Goal: Task Accomplishment & Management: Manage account settings

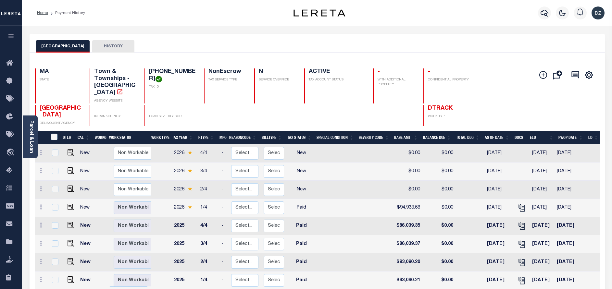
click at [539, 19] on div at bounding box center [545, 13] width 18 height 23
click at [544, 16] on icon "button" at bounding box center [545, 13] width 8 height 8
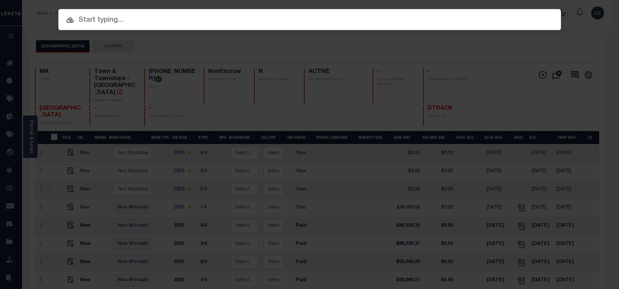
paste input "1747041190"
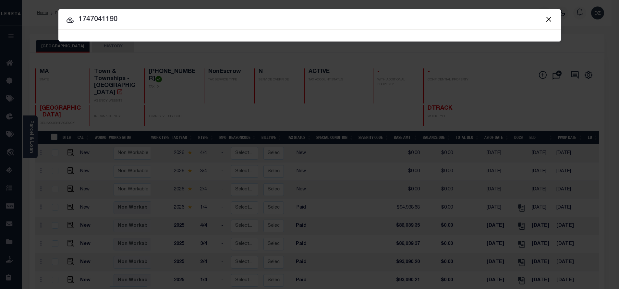
type input "1747041190"
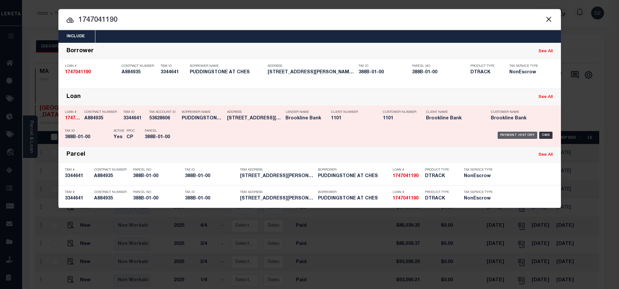
click at [504, 132] on div "Payment History" at bounding box center [518, 135] width 40 height 7
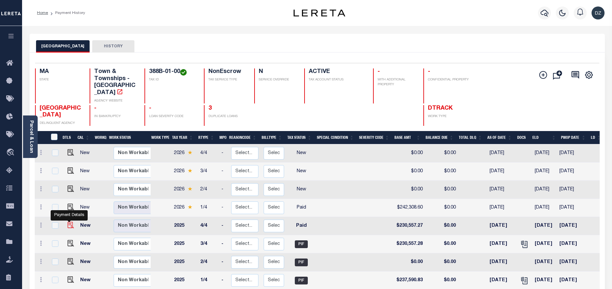
click at [69, 222] on img "" at bounding box center [71, 225] width 6 height 6
checkbox input "true"
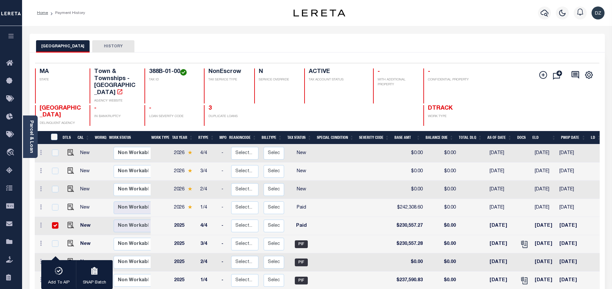
click at [69, 223] on td at bounding box center [70, 226] width 16 height 18
checkbox input "false"
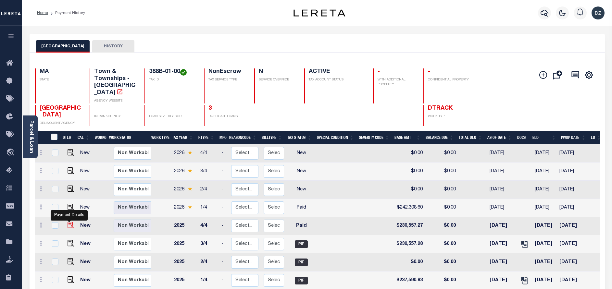
click at [70, 222] on img "" at bounding box center [71, 225] width 6 height 6
checkbox input "true"
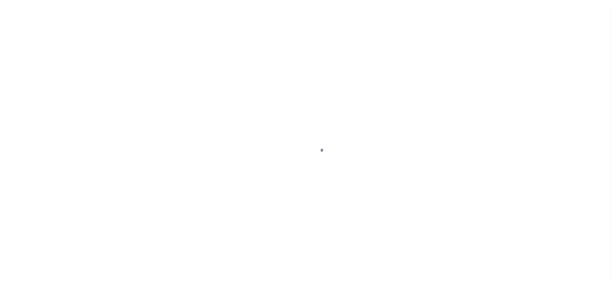
select select "PYD"
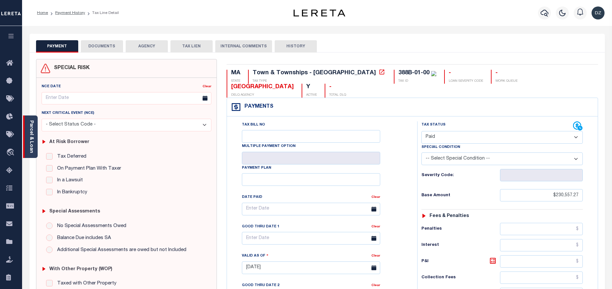
click at [31, 148] on link "Parcel & Loan" at bounding box center [31, 136] width 5 height 33
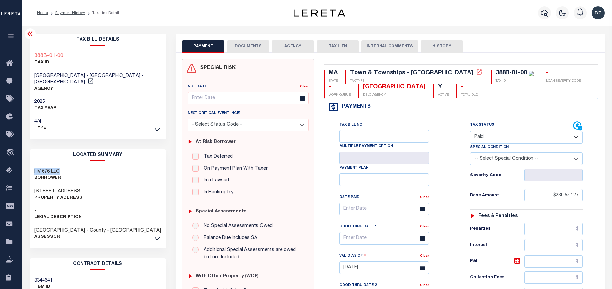
drag, startPoint x: 58, startPoint y: 164, endPoint x: 31, endPoint y: 164, distance: 26.9
click at [31, 165] on div "HV 676 LLC Borrower" at bounding box center [98, 175] width 137 height 20
copy h3 "HV 676 LLC"
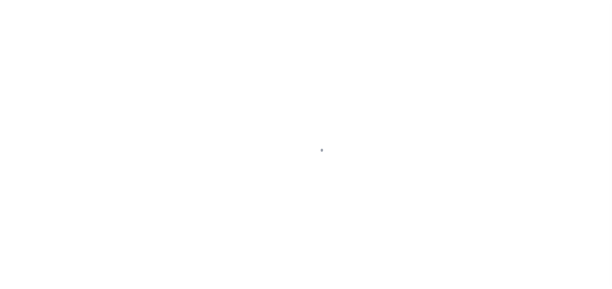
select select "PYD"
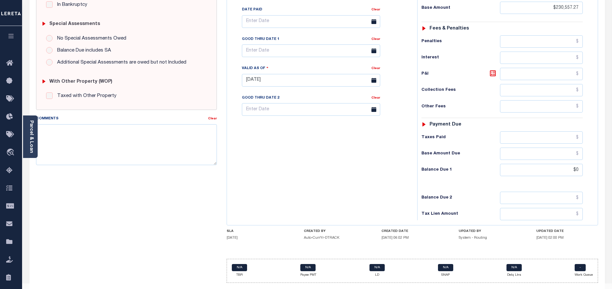
scroll to position [189, 0]
click at [577, 163] on input "$0" at bounding box center [541, 169] width 83 height 12
type input "$0.00"
type input "[DATE]"
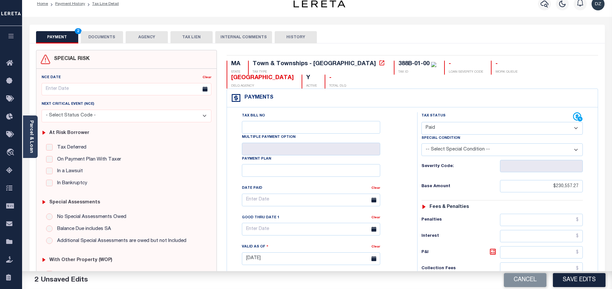
scroll to position [0, 0]
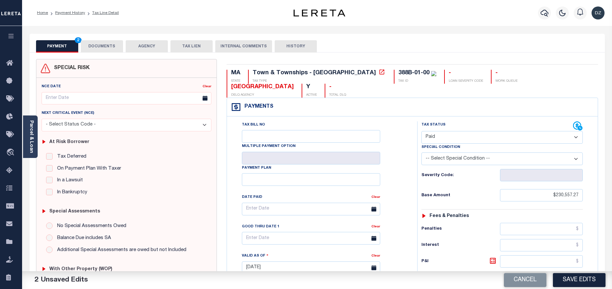
click at [107, 50] on button "DOCUMENTS" at bounding box center [102, 46] width 42 height 12
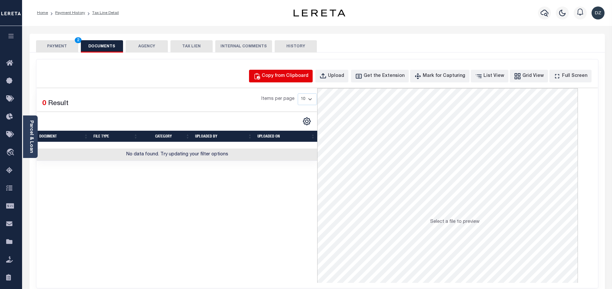
click at [299, 73] on div "Copy from Clipboard" at bounding box center [285, 76] width 47 height 7
select select "POP"
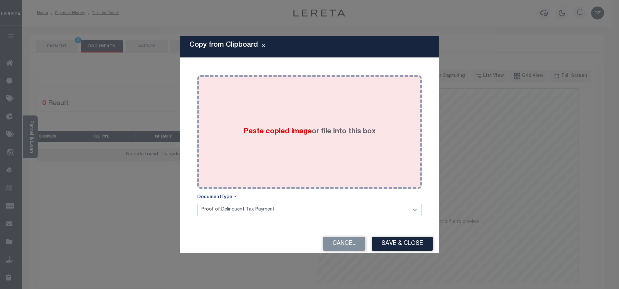
click at [304, 121] on div "Paste copied image or file into this box" at bounding box center [309, 132] width 215 height 104
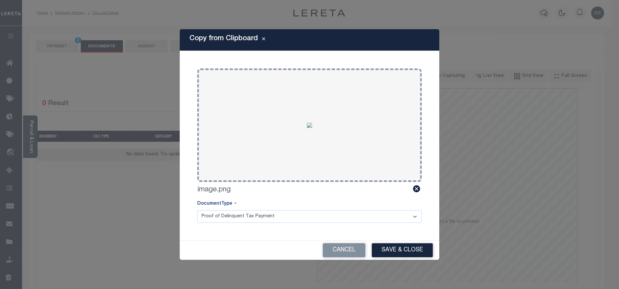
click at [392, 243] on div "Cancel Save & Close" at bounding box center [310, 250] width 260 height 19
drag, startPoint x: 389, startPoint y: 247, endPoint x: 335, endPoint y: 222, distance: 58.8
click at [389, 247] on button "Save & Close" at bounding box center [402, 250] width 61 height 14
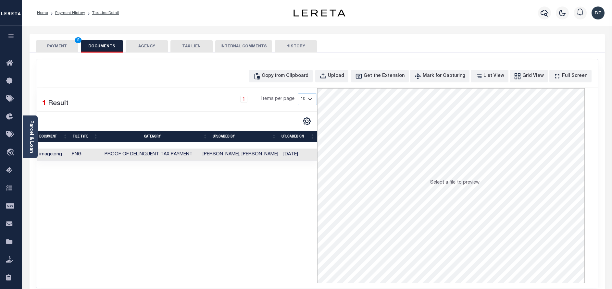
click at [58, 47] on button "PAYMENT 2" at bounding box center [57, 46] width 42 height 12
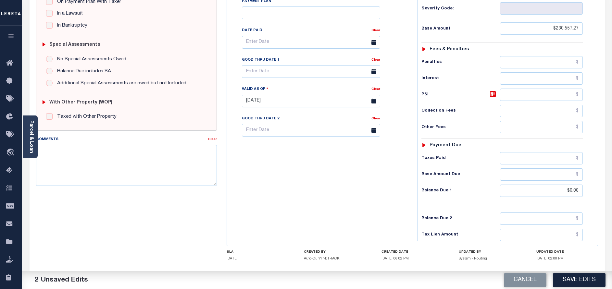
scroll to position [187, 0]
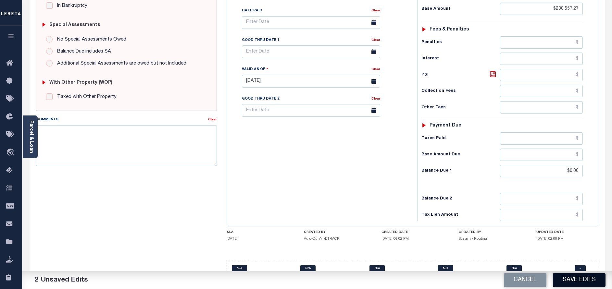
click at [565, 283] on button "Save Edits" at bounding box center [579, 280] width 53 height 14
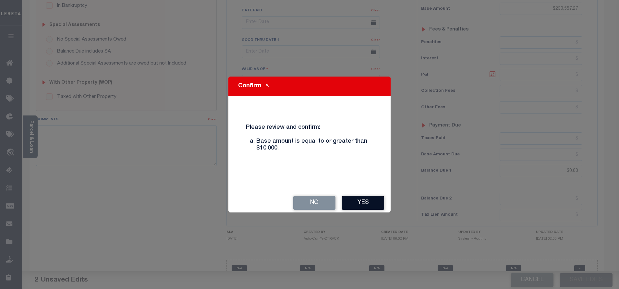
click at [354, 207] on button "Yes" at bounding box center [363, 203] width 42 height 14
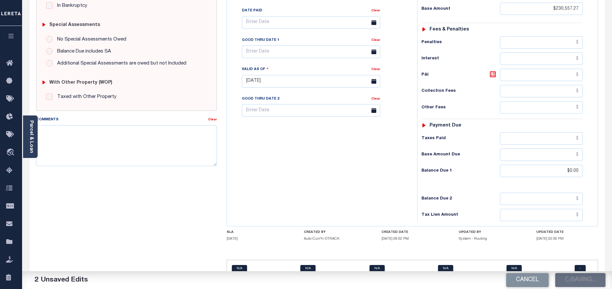
checkbox input "false"
type input "$230,557.27"
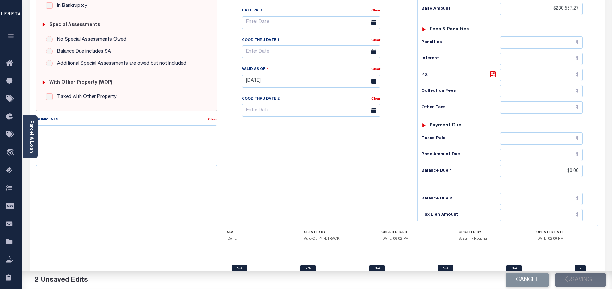
type input "$0"
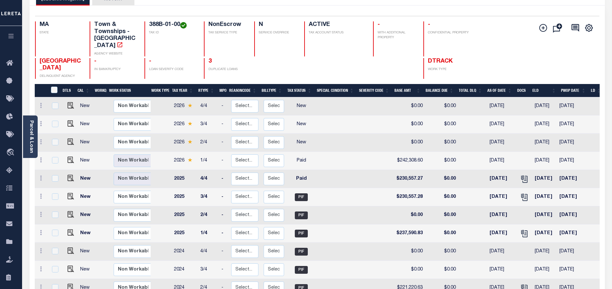
scroll to position [49, 0]
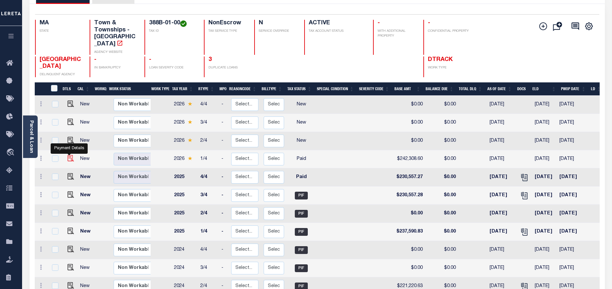
click at [69, 155] on img "" at bounding box center [71, 158] width 6 height 6
checkbox input "true"
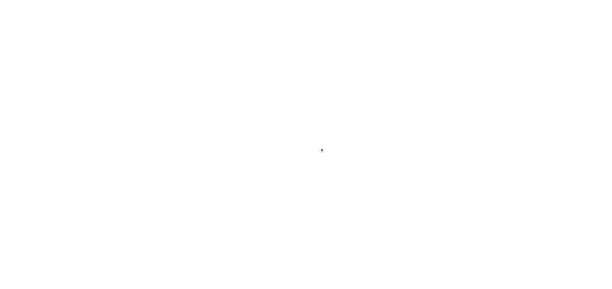
select select "PYD"
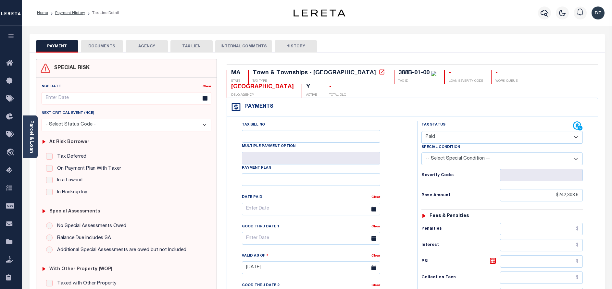
scroll to position [193, 0]
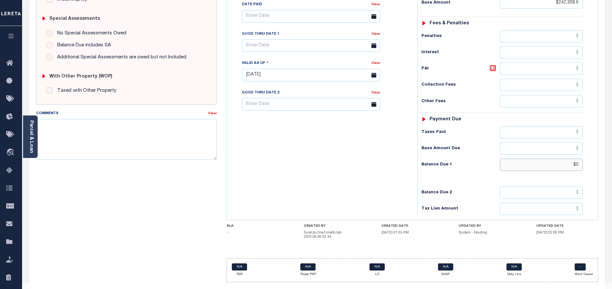
click at [564, 159] on input "$0" at bounding box center [541, 165] width 83 height 12
type input "$0.00"
type input "[DATE]"
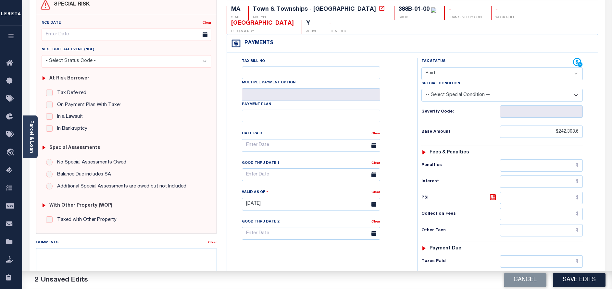
scroll to position [0, 0]
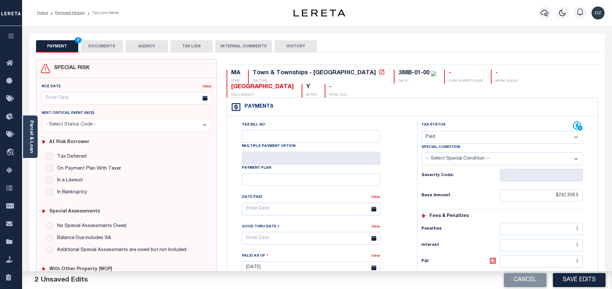
click at [97, 52] on button "DOCUMENTS" at bounding box center [102, 46] width 42 height 12
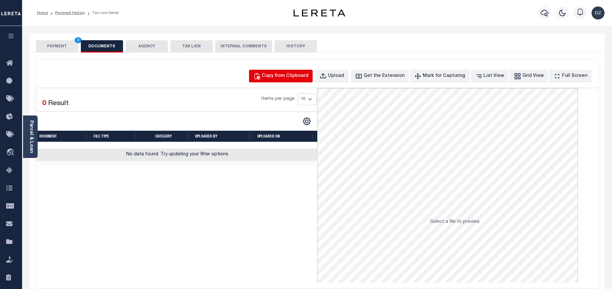
click at [300, 74] on div "Copy from Clipboard" at bounding box center [285, 76] width 47 height 7
select select "POP"
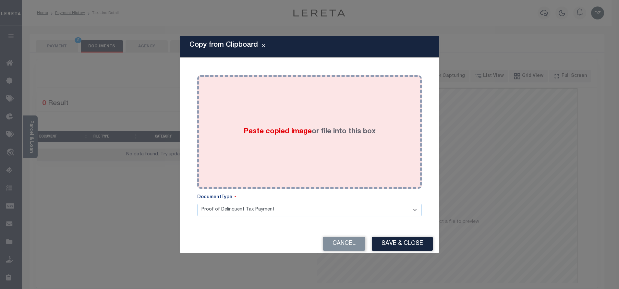
click at [314, 131] on label "Paste copied image or file into this box" at bounding box center [310, 132] width 132 height 11
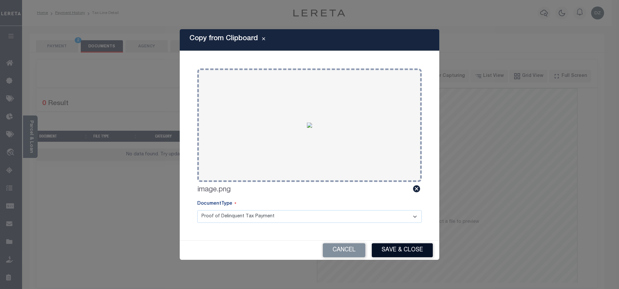
click at [417, 245] on button "Save & Close" at bounding box center [402, 250] width 61 height 14
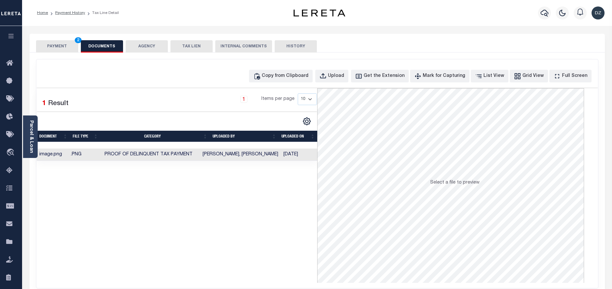
click at [49, 45] on button "PAYMENT 2" at bounding box center [57, 46] width 42 height 12
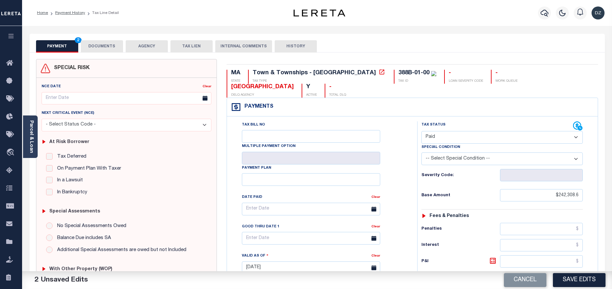
click at [564, 276] on button "Save Edits" at bounding box center [579, 280] width 53 height 14
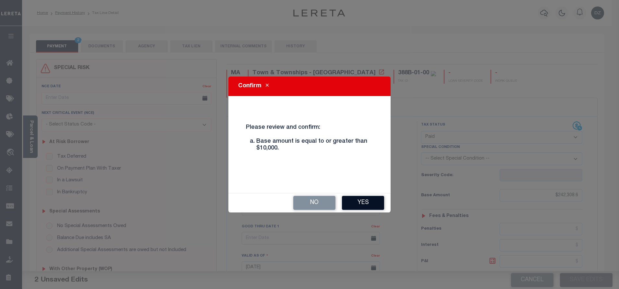
click at [365, 205] on button "Yes" at bounding box center [363, 203] width 42 height 14
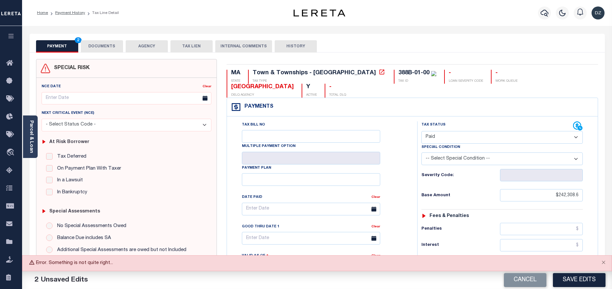
click at [575, 272] on div "Cancel Save Edits" at bounding box center [464, 280] width 295 height 18
click at [575, 275] on button "Save Edits" at bounding box center [579, 280] width 53 height 14
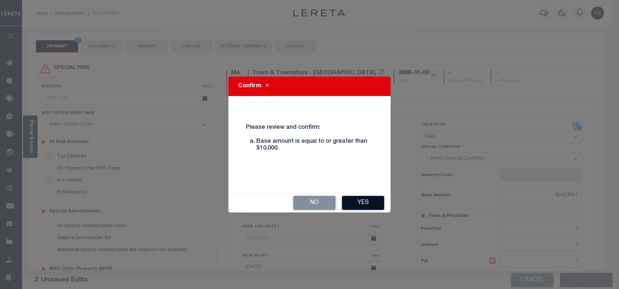
click at [352, 202] on button "Yes" at bounding box center [363, 203] width 42 height 14
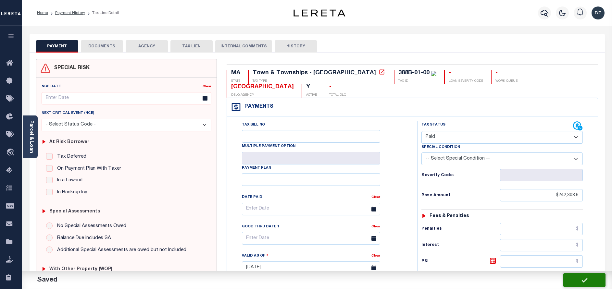
checkbox input "false"
type input "$242,308.6"
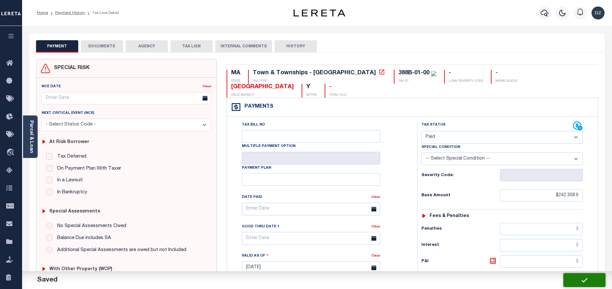
type input "$0"
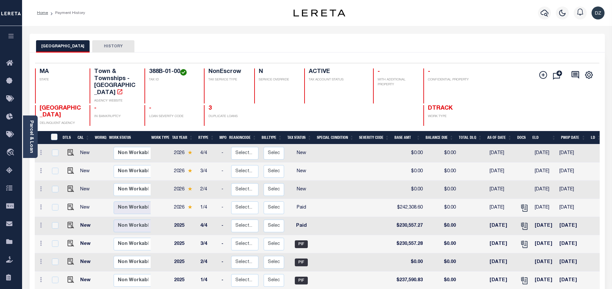
click at [538, 17] on div at bounding box center [545, 13] width 18 height 23
click at [544, 10] on icon "button" at bounding box center [545, 13] width 8 height 8
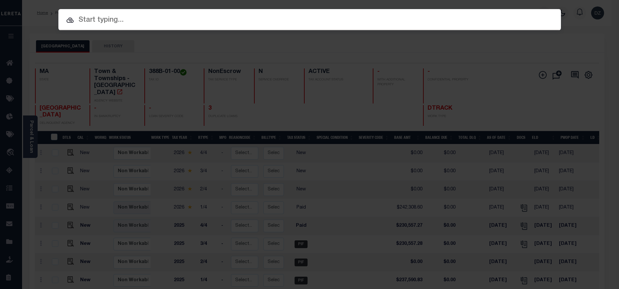
paste input "1747041191"
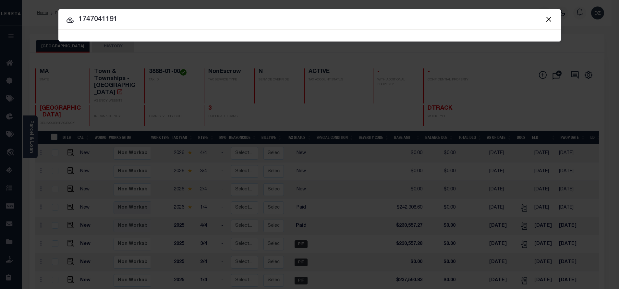
type input "1747041191"
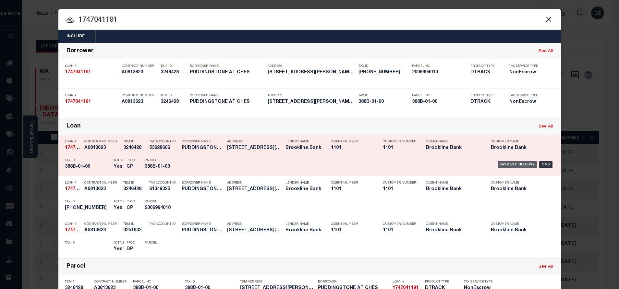
click div "Payment History"
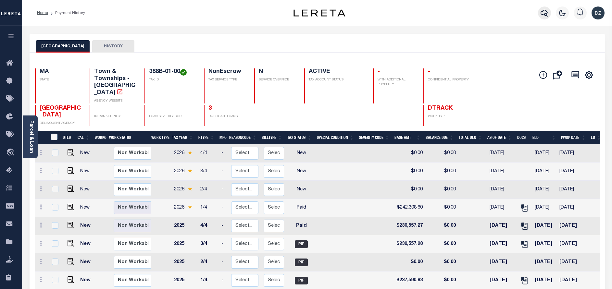
click at [543, 14] on icon "button" at bounding box center [545, 13] width 8 height 8
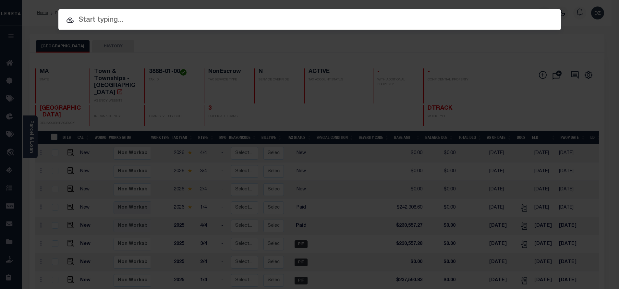
paste input "1747041192"
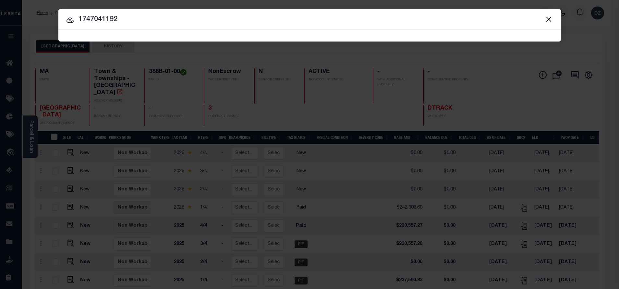
type input "1747041192"
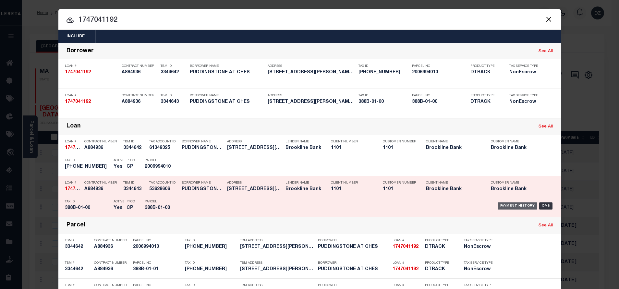
click at [501, 206] on div "Payment History" at bounding box center [518, 206] width 40 height 7
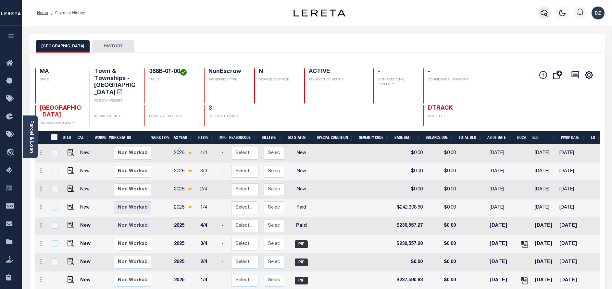
click at [546, 12] on icon "button" at bounding box center [545, 13] width 8 height 8
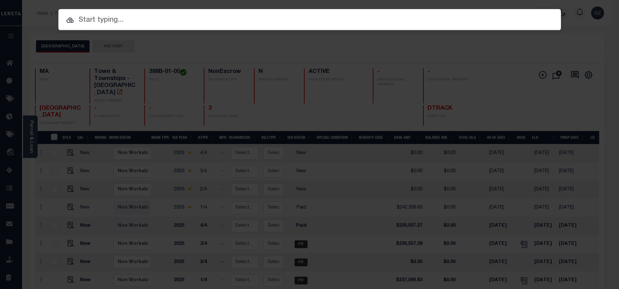
paste input "1747041193"
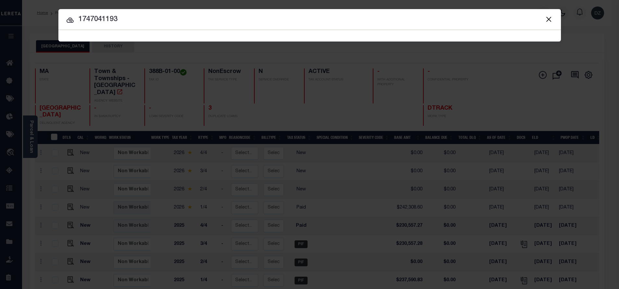
type input "1747041193"
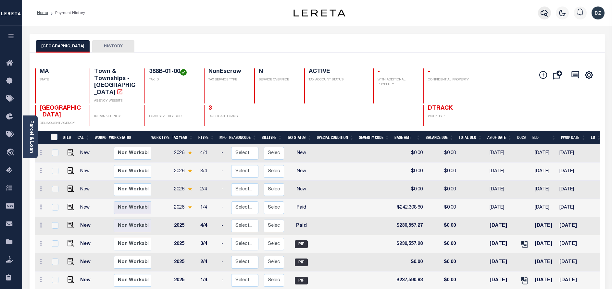
click at [545, 13] on icon "button" at bounding box center [545, 13] width 8 height 8
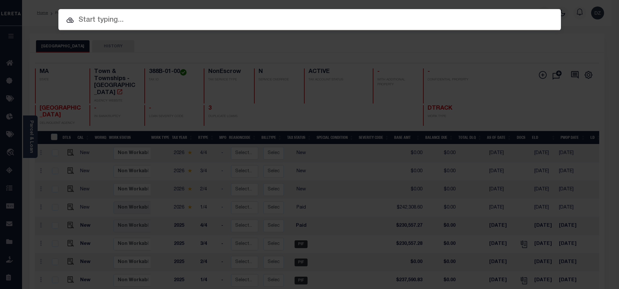
paste input "1747041193"
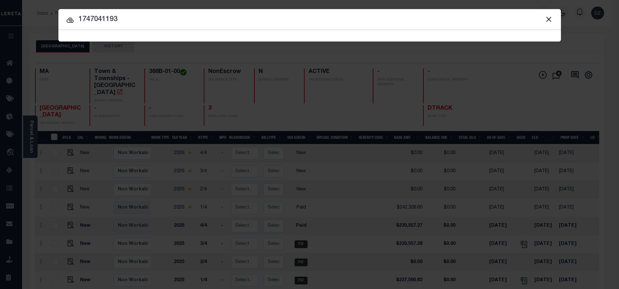
type input "1747041193"
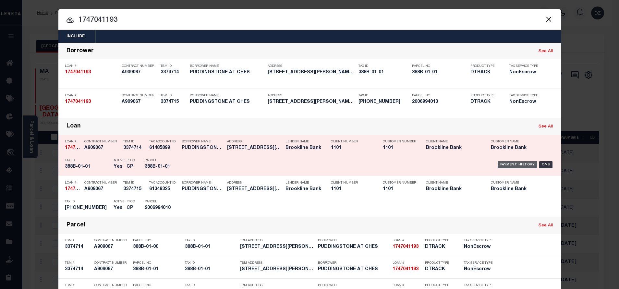
click at [512, 164] on div "Payment History" at bounding box center [518, 164] width 40 height 7
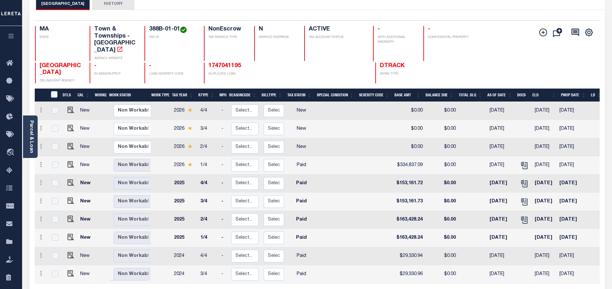
scroll to position [49, 0]
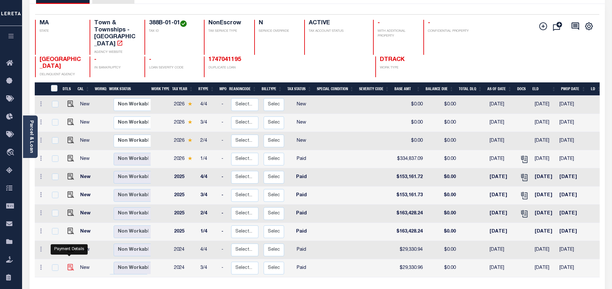
click at [68, 264] on img "" at bounding box center [71, 267] width 6 height 6
checkbox input "true"
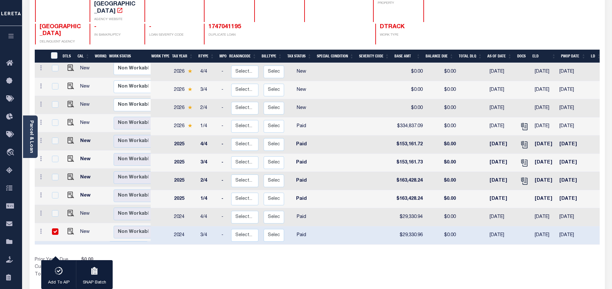
scroll to position [97, 0]
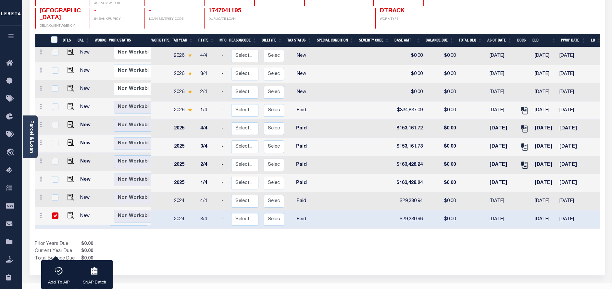
click at [67, 213] on td at bounding box center [70, 216] width 16 height 18
checkbox input "false"
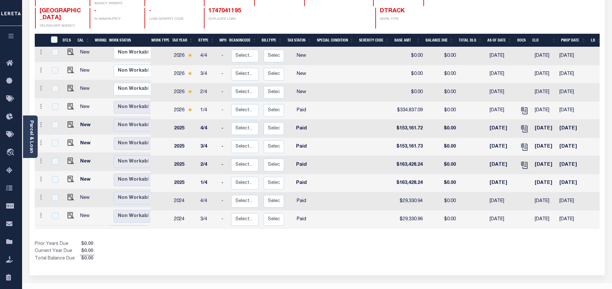
click at [73, 208] on td at bounding box center [70, 216] width 16 height 18
checkbox input "true"
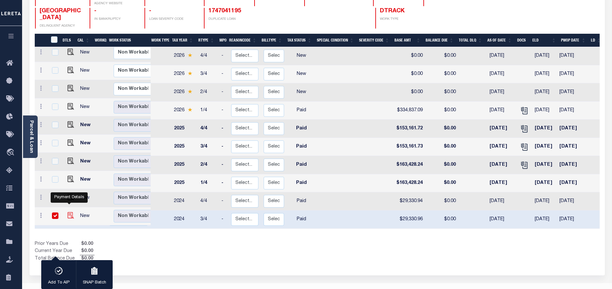
click at [71, 212] on img "" at bounding box center [71, 215] width 6 height 6
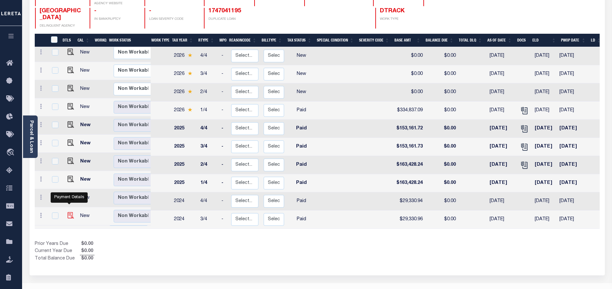
checkbox input "false"
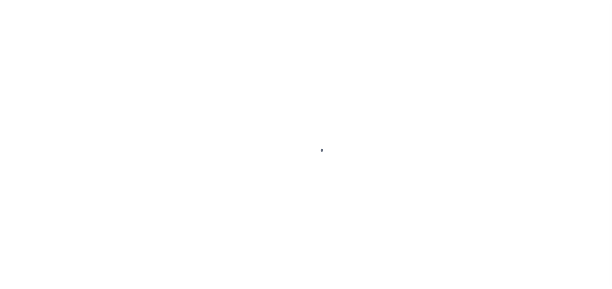
select select "PYD"
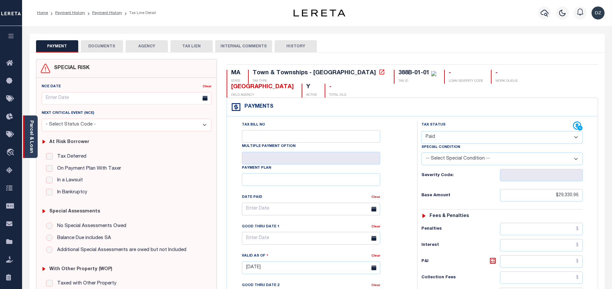
click at [35, 136] on div "Parcel & Loan" at bounding box center [30, 137] width 15 height 43
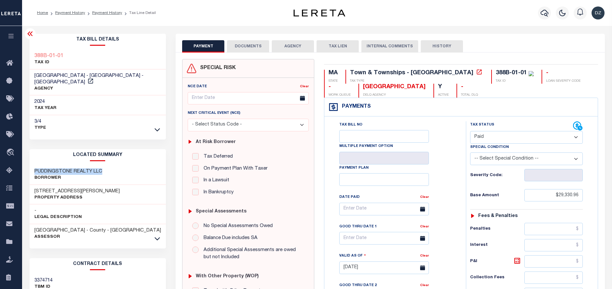
drag, startPoint x: 106, startPoint y: 163, endPoint x: 32, endPoint y: 165, distance: 74.0
click at [32, 165] on div "PUDDINGSTONE REALTY LLC Borrower" at bounding box center [98, 175] width 137 height 20
copy h3 "PUDDINGSTONE REALTY LLC"
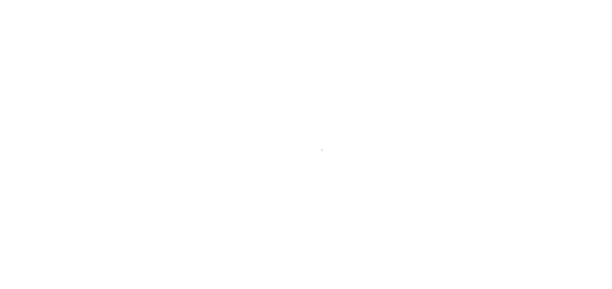
select select "PYD"
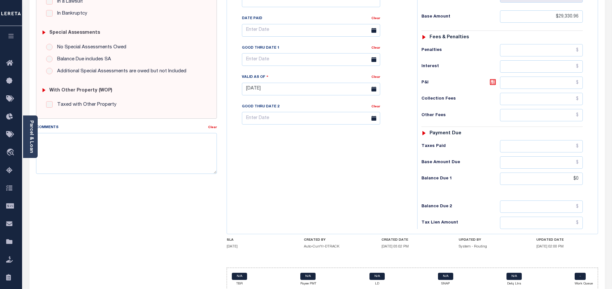
scroll to position [189, 0]
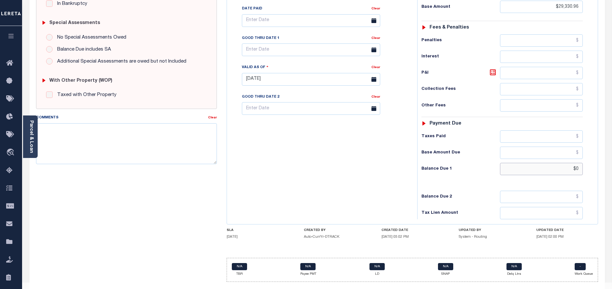
click at [580, 163] on input "$0" at bounding box center [541, 169] width 83 height 12
type input "$0.00"
type input "[DATE]"
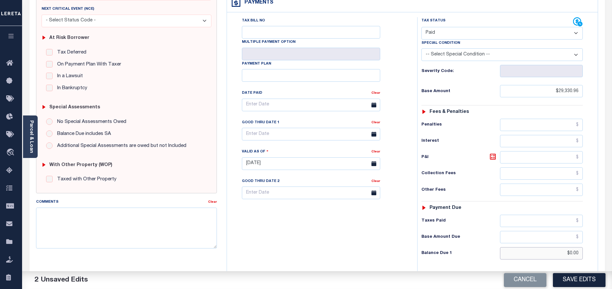
scroll to position [0, 0]
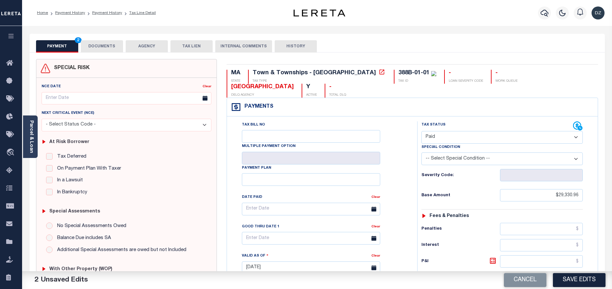
click at [105, 45] on button "DOCUMENTS" at bounding box center [102, 46] width 42 height 12
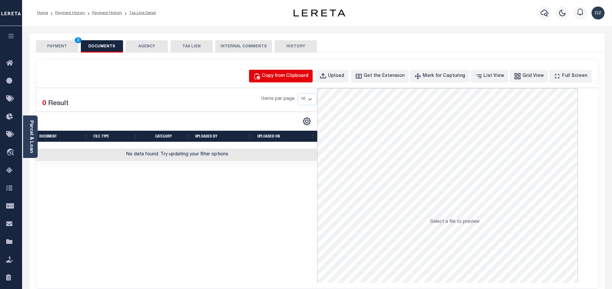
click at [313, 72] on button "Copy from Clipboard" at bounding box center [281, 76] width 64 height 13
select select "POP"
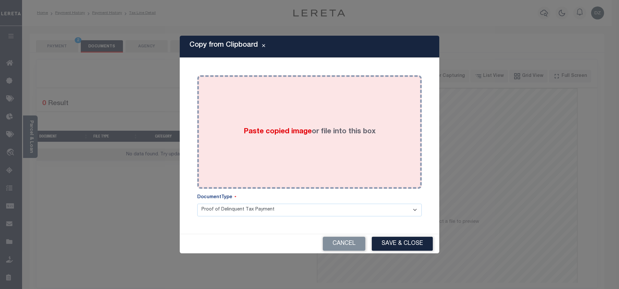
click at [328, 110] on div "Paste copied image or file into this box" at bounding box center [309, 132] width 215 height 104
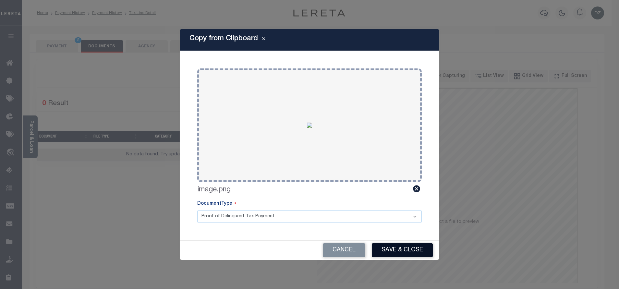
click at [397, 247] on button "Save & Close" at bounding box center [402, 250] width 61 height 14
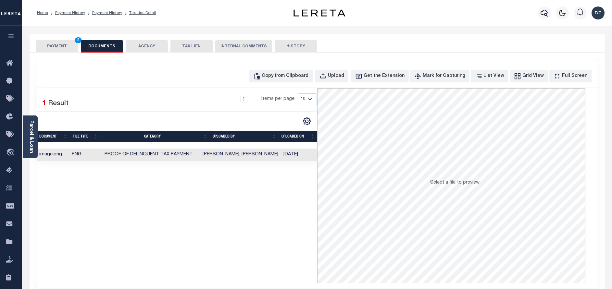
click at [50, 47] on button "PAYMENT 2" at bounding box center [57, 46] width 42 height 12
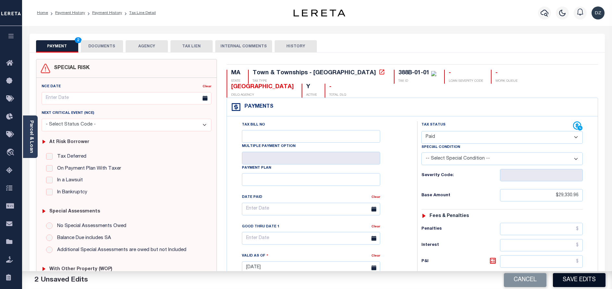
click at [591, 277] on button "Save Edits" at bounding box center [579, 280] width 53 height 14
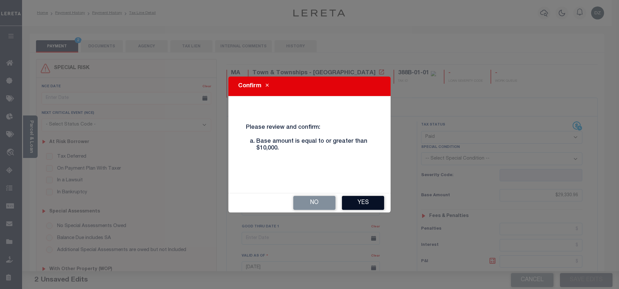
click at [358, 204] on button "Yes" at bounding box center [363, 203] width 42 height 14
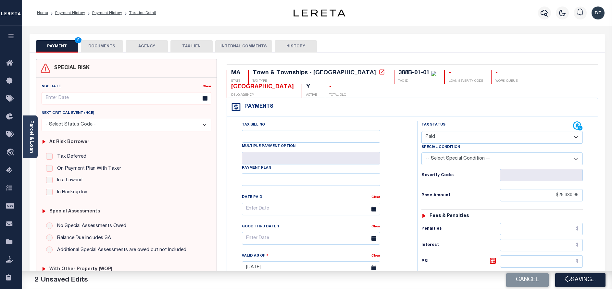
checkbox input "false"
type input "$29,330.96"
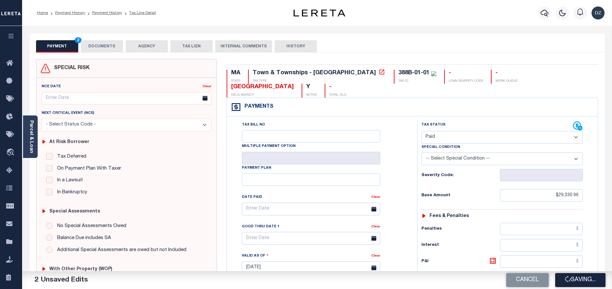
type input "$0"
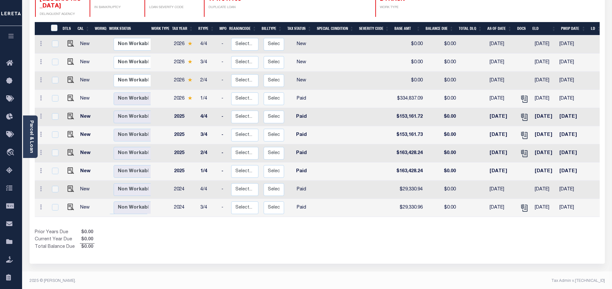
scroll to position [112, 0]
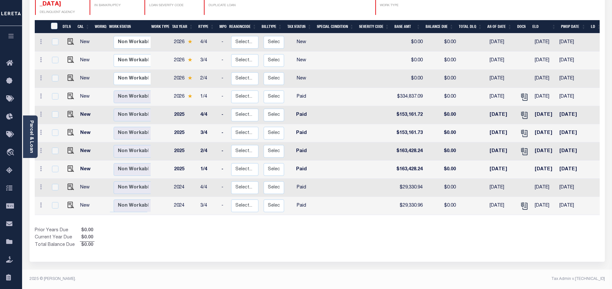
click at [65, 185] on link at bounding box center [69, 187] width 10 height 5
checkbox input "true"
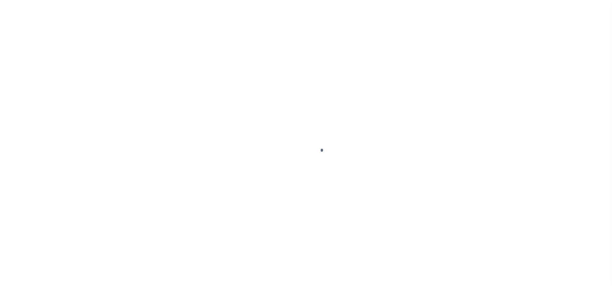
select select "PYD"
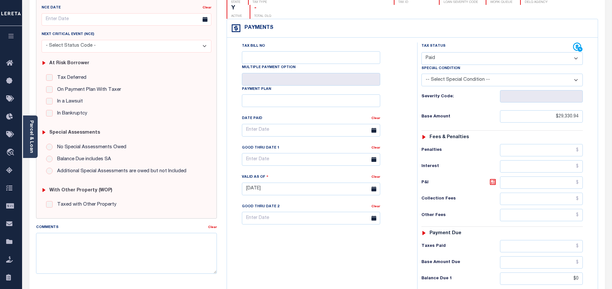
scroll to position [146, 0]
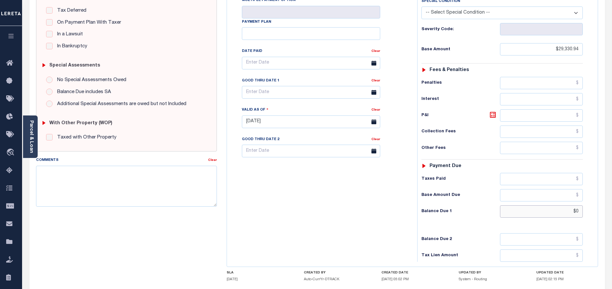
click at [577, 206] on input "$0" at bounding box center [541, 212] width 83 height 12
type input "$0.00"
type input "[DATE]"
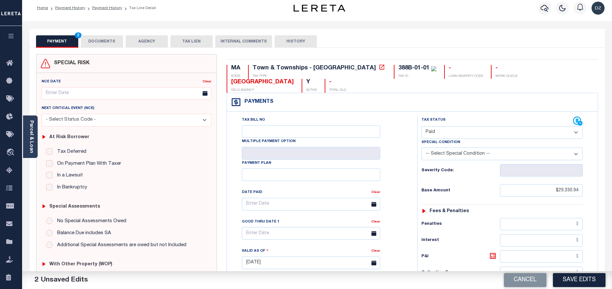
scroll to position [0, 0]
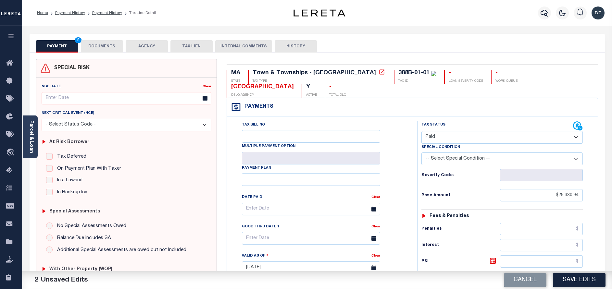
click at [115, 42] on button "DOCUMENTS" at bounding box center [102, 46] width 42 height 12
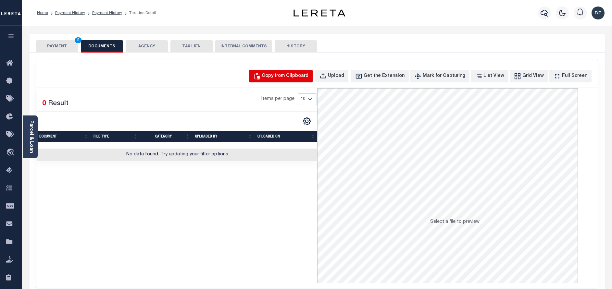
click at [281, 81] on button "Copy from Clipboard" at bounding box center [281, 76] width 64 height 13
select select "POP"
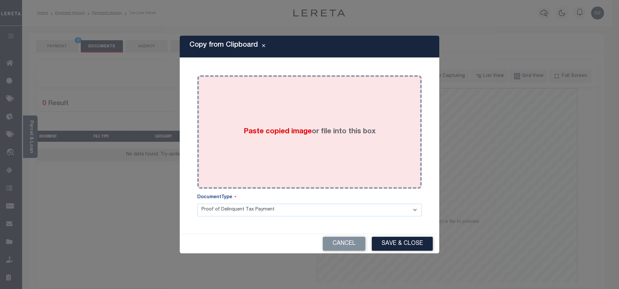
click at [303, 130] on span "Paste copied image" at bounding box center [278, 131] width 68 height 7
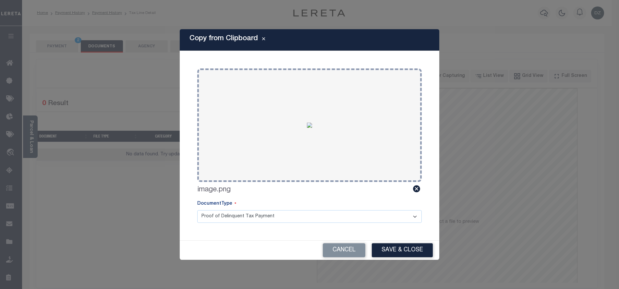
click at [413, 254] on button "Save & Close" at bounding box center [402, 250] width 61 height 14
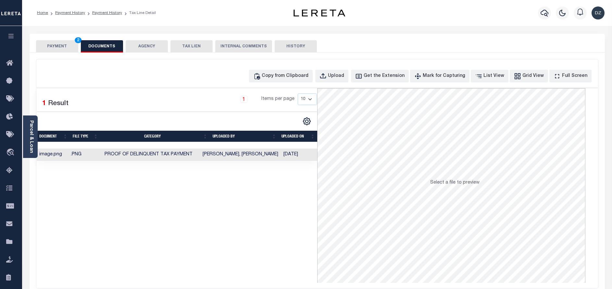
click at [44, 47] on button "PAYMENT 2" at bounding box center [57, 46] width 42 height 12
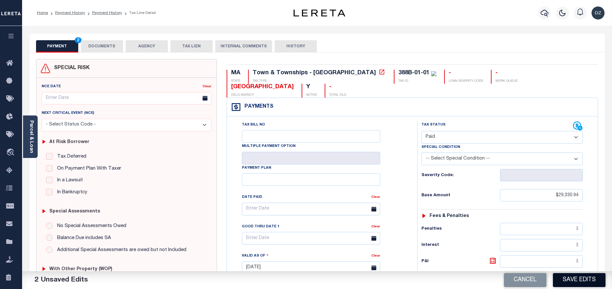
click at [579, 283] on button "Save Edits" at bounding box center [579, 280] width 53 height 14
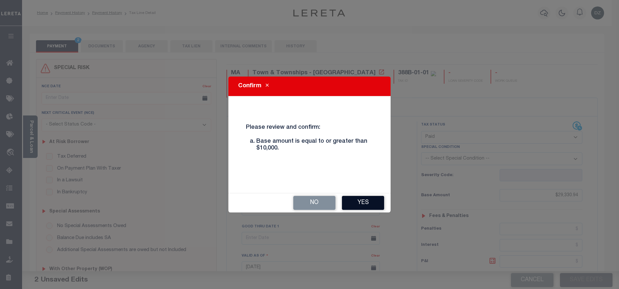
click at [364, 202] on button "Yes" at bounding box center [363, 203] width 42 height 14
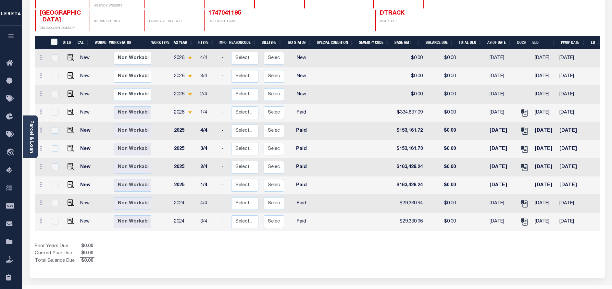
scroll to position [112, 0]
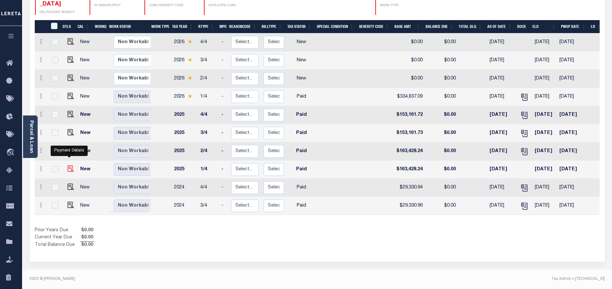
click at [68, 166] on img "" at bounding box center [71, 169] width 6 height 6
checkbox input "true"
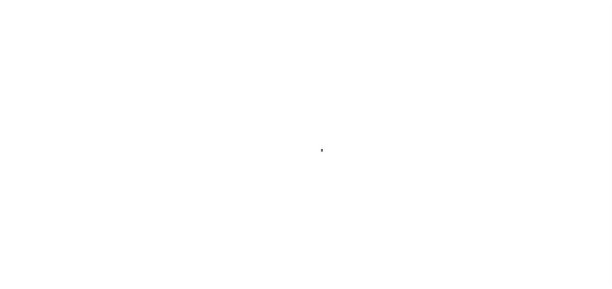
select select "PYD"
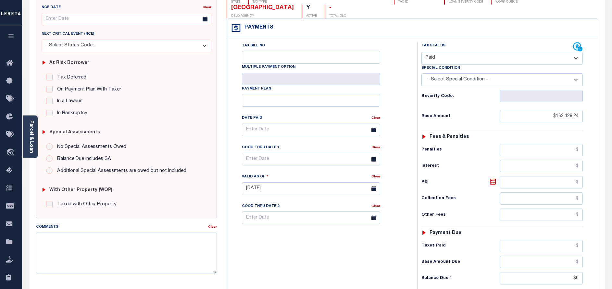
scroll to position [146, 0]
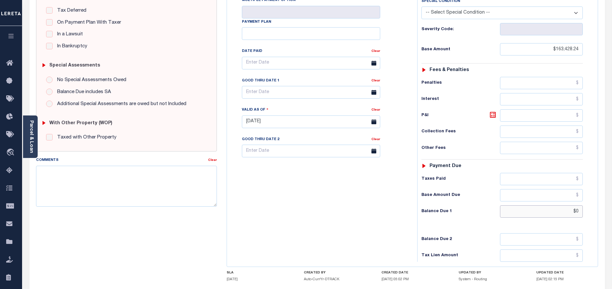
click at [580, 206] on input "$0" at bounding box center [541, 212] width 83 height 12
type input "$0.00"
type input "[DATE]"
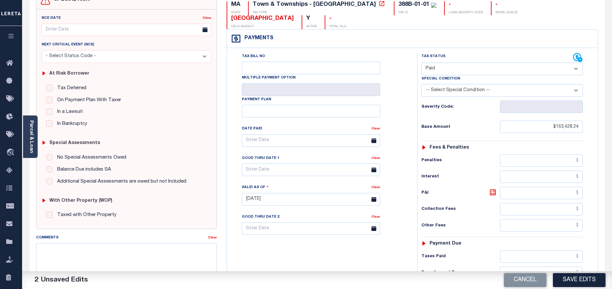
scroll to position [0, 0]
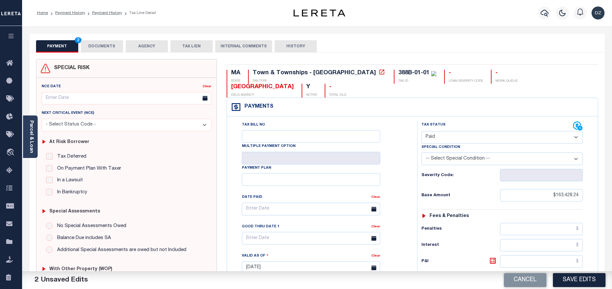
click at [111, 49] on button "DOCUMENTS" at bounding box center [102, 46] width 42 height 12
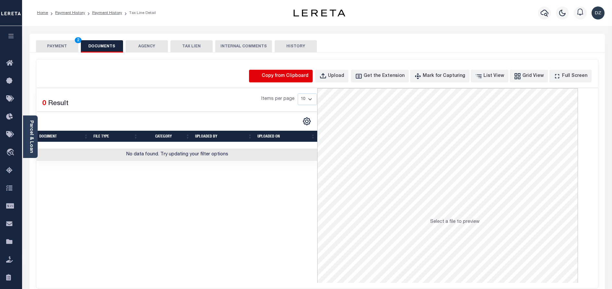
click at [260, 77] on icon "button" at bounding box center [257, 76] width 6 height 6
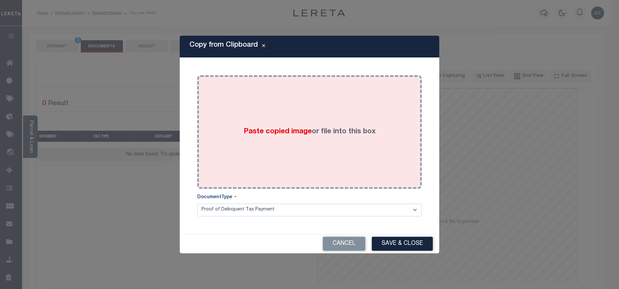
click at [303, 135] on span "Paste copied image" at bounding box center [278, 131] width 68 height 7
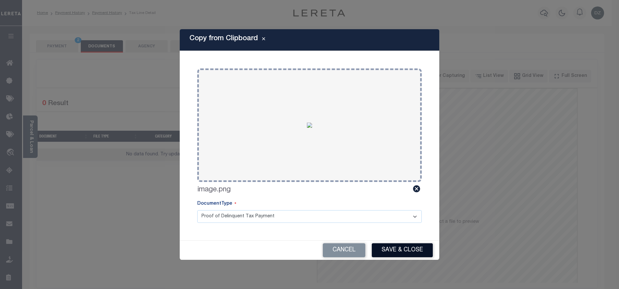
click at [409, 247] on button "Save & Close" at bounding box center [402, 250] width 61 height 14
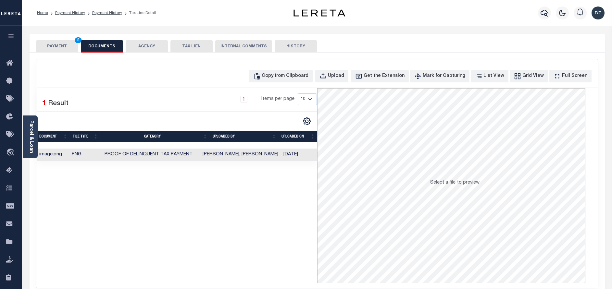
click at [46, 47] on button "PAYMENT 2" at bounding box center [57, 46] width 42 height 12
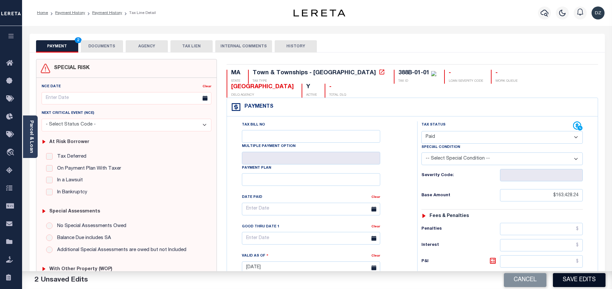
click at [566, 280] on button "Save Edits" at bounding box center [579, 280] width 53 height 14
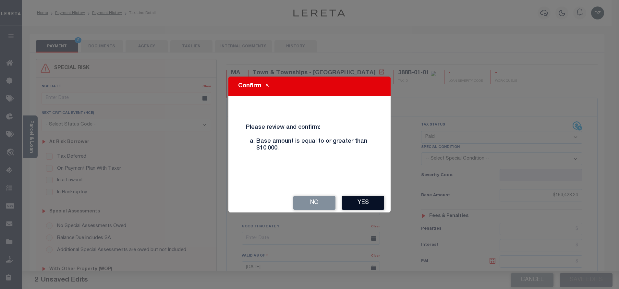
click at [357, 202] on button "Yes" at bounding box center [363, 203] width 42 height 14
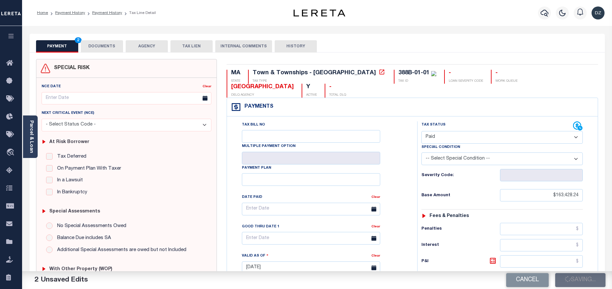
checkbox input "false"
type input "$163,428.24"
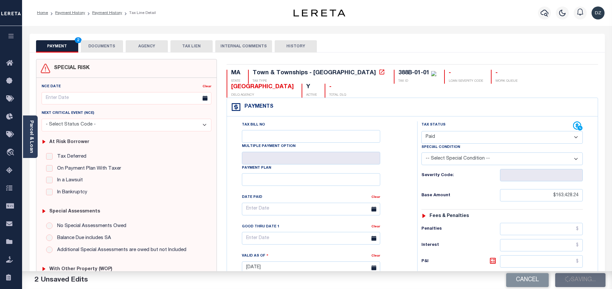
type input "$0"
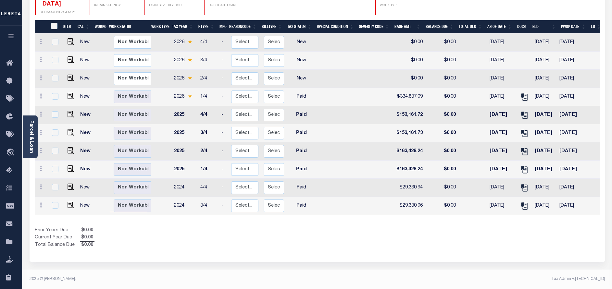
scroll to position [112, 0]
click at [68, 147] on img "" at bounding box center [71, 150] width 6 height 6
checkbox input "true"
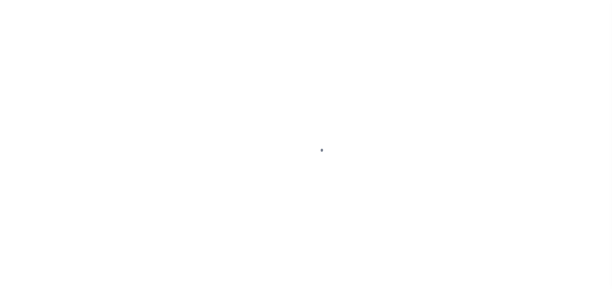
select select "PYD"
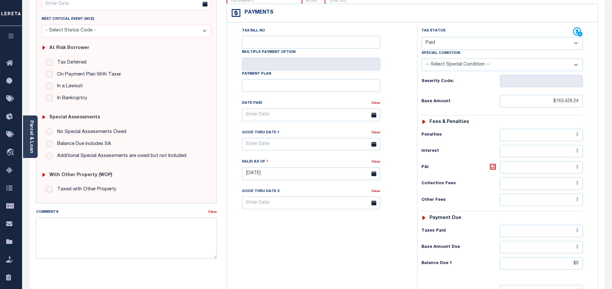
scroll to position [97, 0]
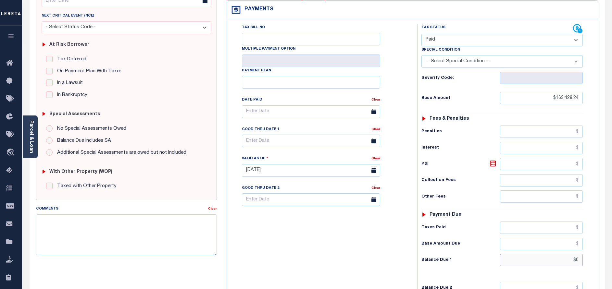
click at [579, 254] on input "$0" at bounding box center [541, 260] width 83 height 12
type input "$0.00"
type input "[DATE]"
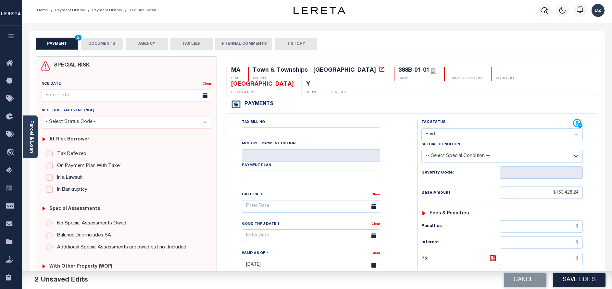
scroll to position [0, 0]
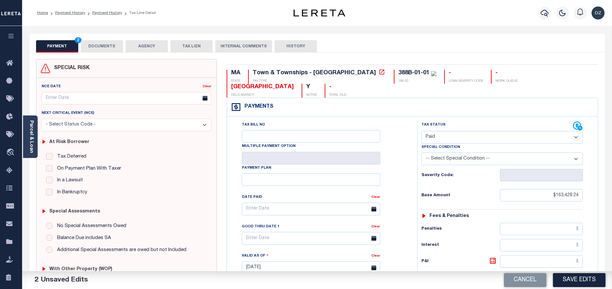
click at [104, 53] on div "SPECIAL RISK NCE Date Clear" at bounding box center [317, 267] width 575 height 429
click at [111, 55] on div "SPECIAL RISK NCE Date Clear" at bounding box center [317, 267] width 575 height 429
click at [113, 47] on button "DOCUMENTS" at bounding box center [102, 46] width 42 height 12
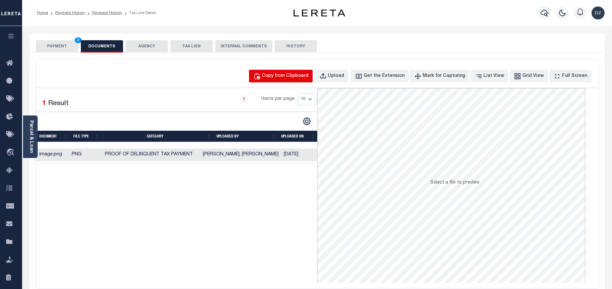
click at [287, 78] on div "Copy from Clipboard" at bounding box center [285, 76] width 47 height 7
select select "POP"
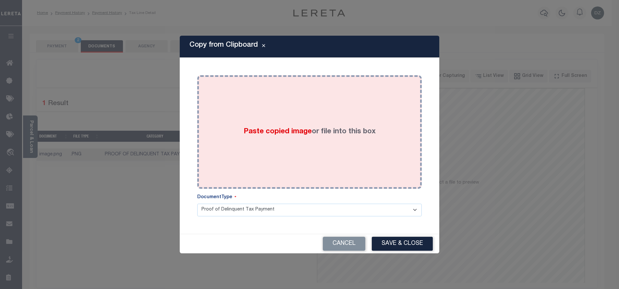
click at [286, 119] on div "Paste copied image or file into this box" at bounding box center [309, 132] width 215 height 104
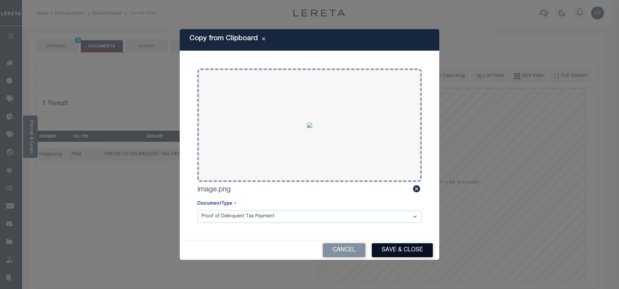
click at [405, 248] on button "Save & Close" at bounding box center [402, 250] width 61 height 14
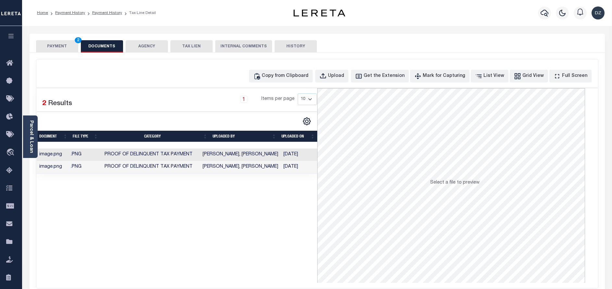
click at [60, 51] on button "PAYMENT 2" at bounding box center [57, 46] width 42 height 12
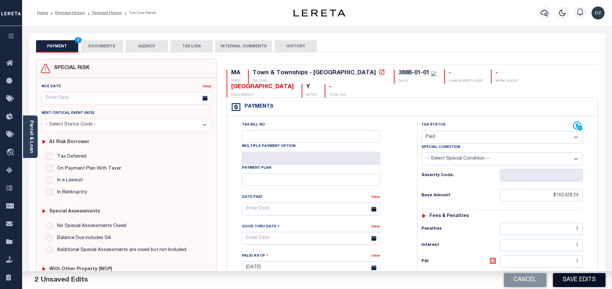
click at [562, 278] on button "Save Edits" at bounding box center [579, 280] width 53 height 14
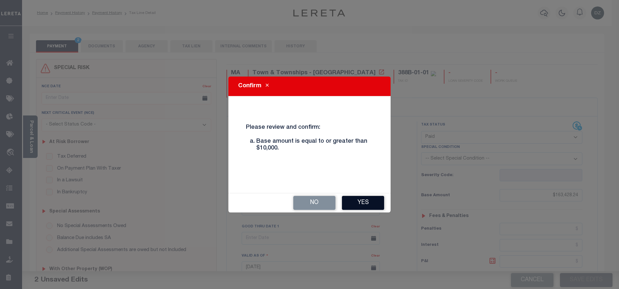
click at [360, 202] on button "Yes" at bounding box center [363, 203] width 42 height 14
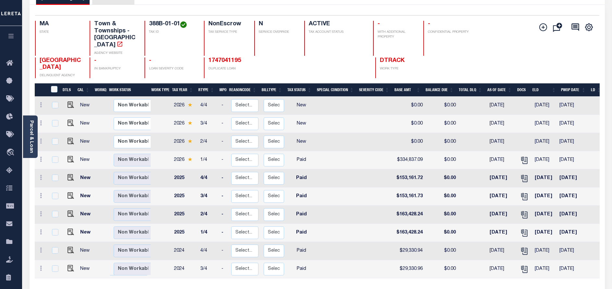
scroll to position [49, 0]
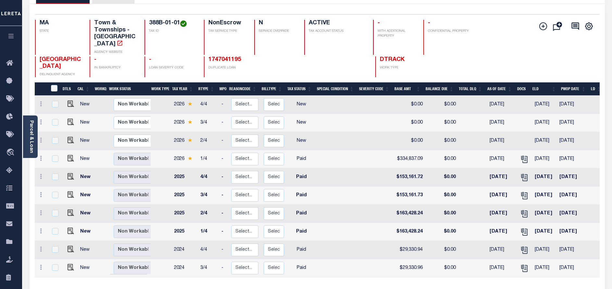
click at [59, 187] on td at bounding box center [55, 196] width 14 height 18
checkbox input "true"
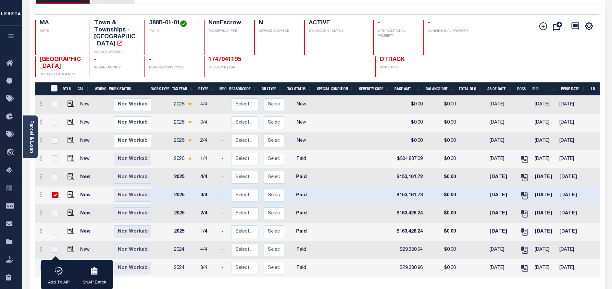
click at [65, 193] on link at bounding box center [69, 195] width 10 height 5
checkbox input "false"
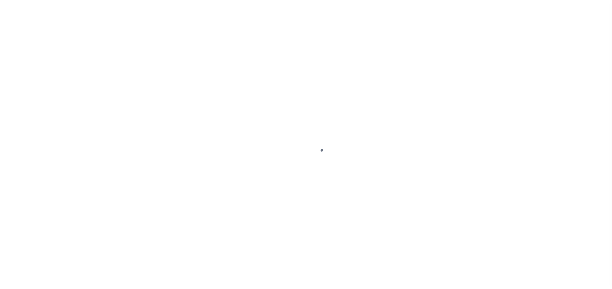
select select "PYD"
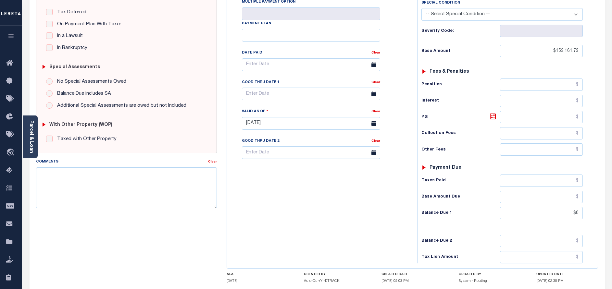
scroll to position [146, 0]
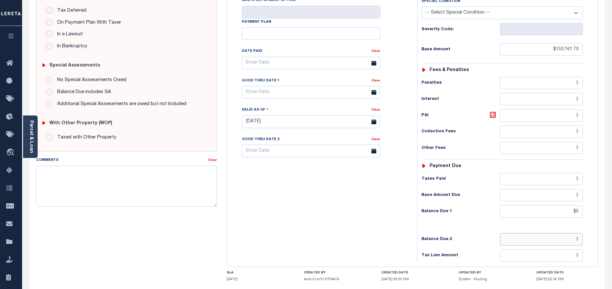
click at [528, 233] on input "text" at bounding box center [541, 239] width 83 height 12
click at [579, 206] on input "$0" at bounding box center [541, 212] width 83 height 12
type input "$0.00"
type input "[DATE]"
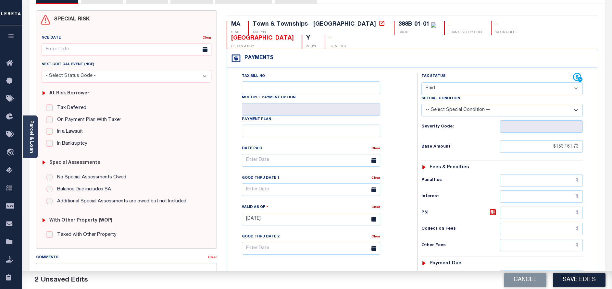
scroll to position [0, 0]
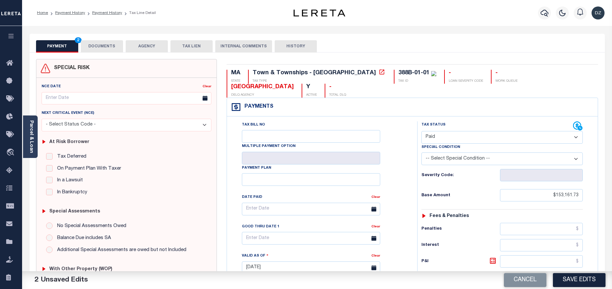
click at [99, 48] on button "DOCUMENTS" at bounding box center [102, 46] width 42 height 12
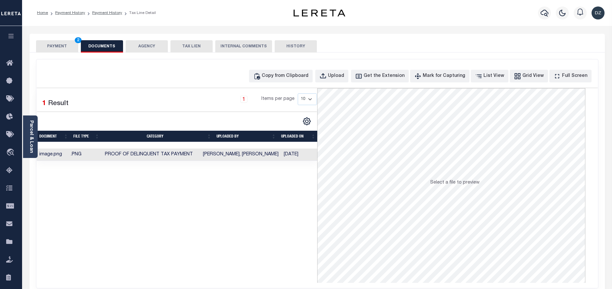
click at [303, 68] on div "Copy from Clipboard Upload Get the Extension Mark for Capturing Got it List Vie…" at bounding box center [317, 173] width 562 height 229
click at [300, 82] on button "Copy from Clipboard" at bounding box center [281, 76] width 64 height 13
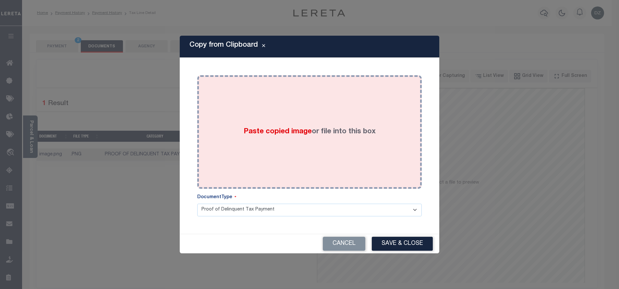
click at [306, 141] on div "Paste copied image or file into this box" at bounding box center [309, 132] width 215 height 104
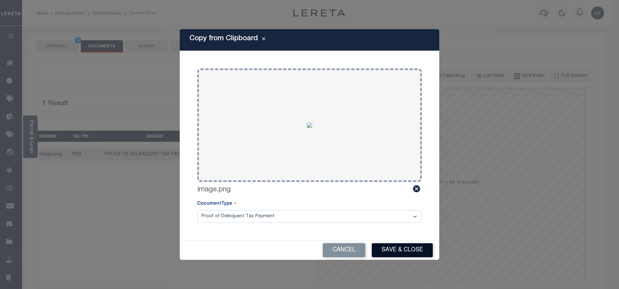
click at [396, 250] on button "Save & Close" at bounding box center [402, 250] width 61 height 14
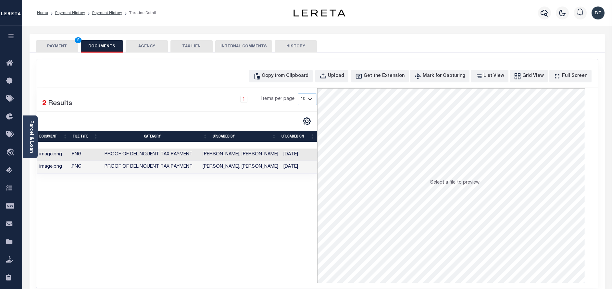
click at [39, 43] on button "PAYMENT 2" at bounding box center [57, 46] width 42 height 12
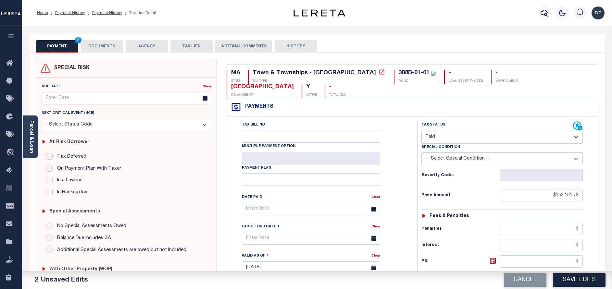
click at [110, 39] on div "PAYMENT 2 DOCUMENTS AGENCY DELINQUENT PAYEE TAX LIEN" at bounding box center [317, 43] width 575 height 19
click at [98, 45] on button "DOCUMENTS" at bounding box center [102, 46] width 42 height 12
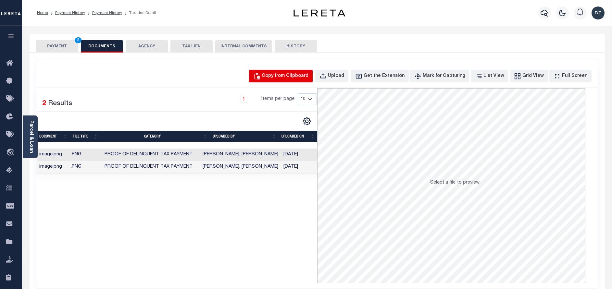
click at [308, 74] on div "Copy from Clipboard" at bounding box center [285, 76] width 47 height 7
select select "POP"
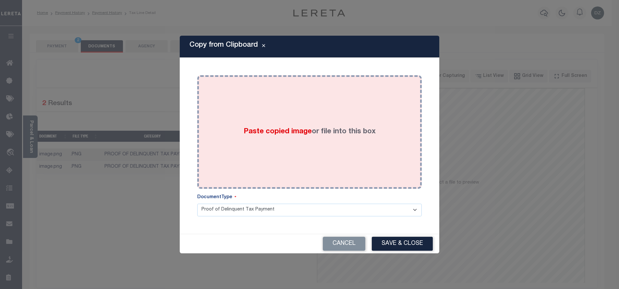
click at [321, 135] on label "Paste copied image or file into this box" at bounding box center [310, 132] width 132 height 11
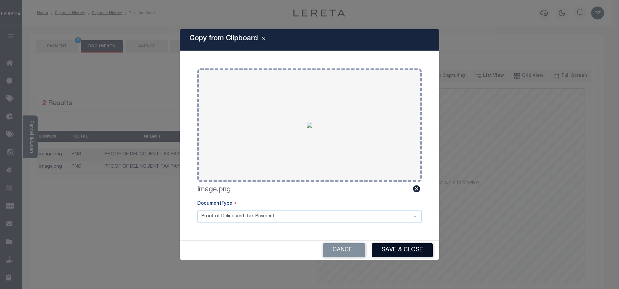
click at [393, 244] on button "Save & Close" at bounding box center [402, 250] width 61 height 14
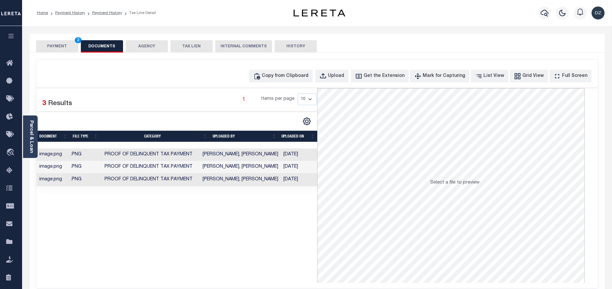
click at [35, 40] on div "PAYMENT 2 DOCUMENTS AGENCY DELINQUENT PAYEE TAX LIEN" at bounding box center [317, 43] width 575 height 19
click at [39, 48] on button "PAYMENT 2" at bounding box center [57, 46] width 42 height 12
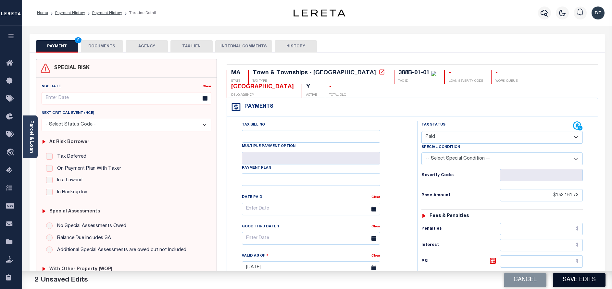
click at [571, 274] on button "Save Edits" at bounding box center [579, 280] width 53 height 14
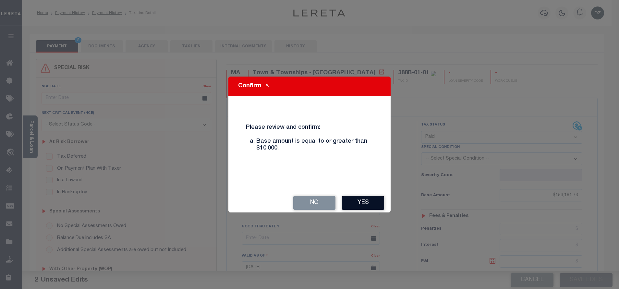
click at [376, 207] on button "Yes" at bounding box center [363, 203] width 42 height 14
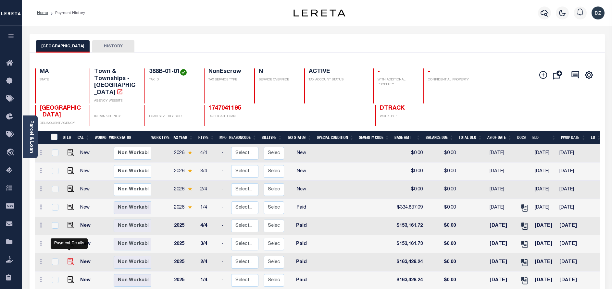
click at [69, 258] on img "" at bounding box center [71, 261] width 6 height 6
checkbox input "true"
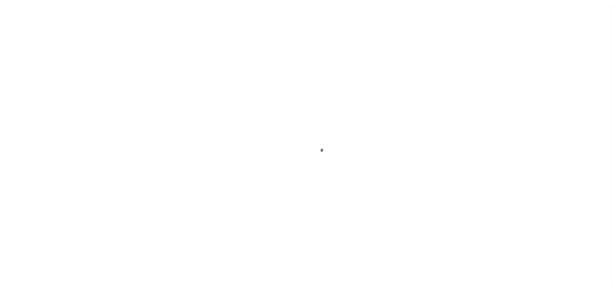
select select "PYD"
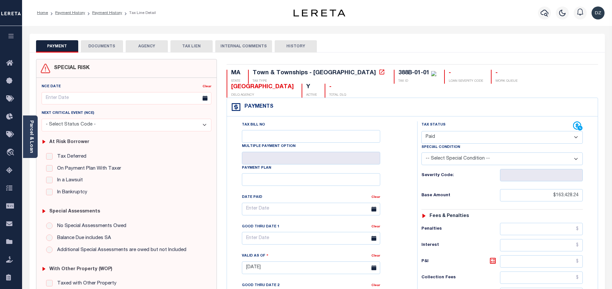
drag, startPoint x: 73, startPoint y: 52, endPoint x: 93, endPoint y: 51, distance: 20.5
click at [73, 53] on div "PAYMENT DOCUMENTS AGENCY DELINQUENT PAYEE TAX LIEN" at bounding box center [317, 257] width 575 height 447
click at [118, 47] on button "DOCUMENTS" at bounding box center [102, 46] width 42 height 12
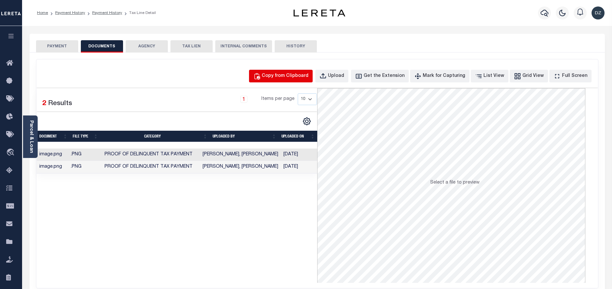
click at [289, 81] on button "Copy from Clipboard" at bounding box center [281, 76] width 64 height 13
select select "POP"
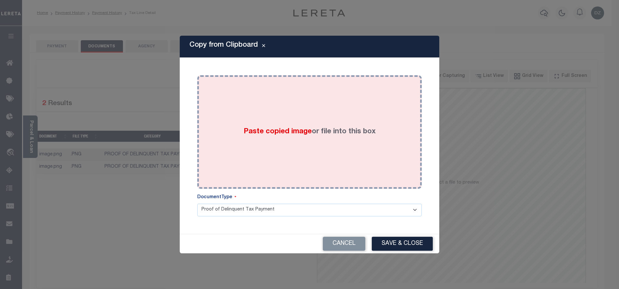
click at [289, 135] on div "Paste copied image or file into this box" at bounding box center [309, 132] width 215 height 104
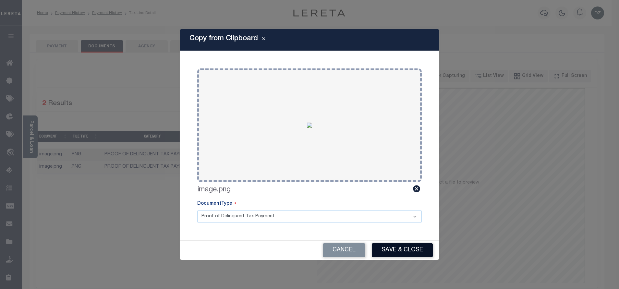
click at [401, 256] on button "Save & Close" at bounding box center [402, 250] width 61 height 14
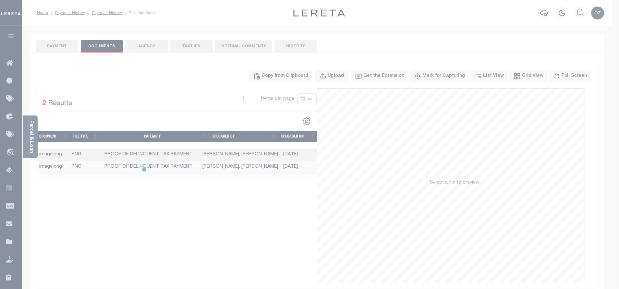
click at [395, 241] on button "Save & Close" at bounding box center [402, 234] width 61 height 14
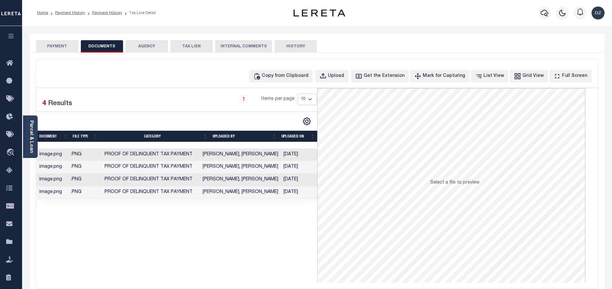
click at [63, 38] on div "PAYMENT DOCUMENTS AGENCY DELINQUENT PAYEE TAX LIEN" at bounding box center [317, 43] width 575 height 19
click at [63, 49] on button "PAYMENT" at bounding box center [57, 46] width 42 height 12
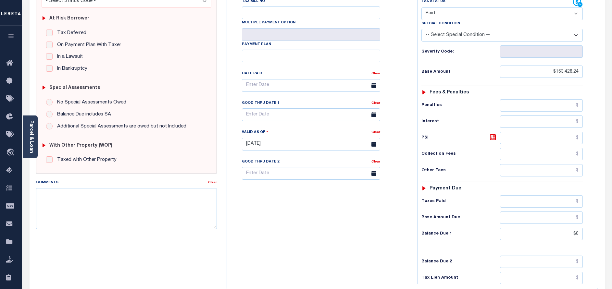
scroll to position [146, 0]
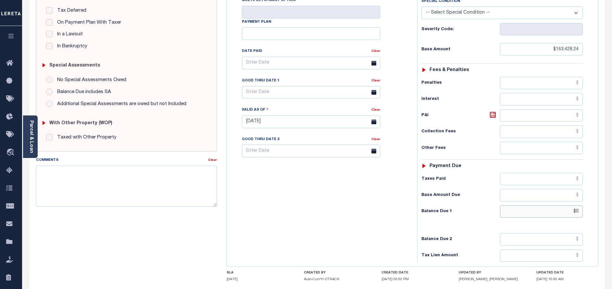
click at [580, 206] on input "$0" at bounding box center [541, 212] width 83 height 12
type input "$0.00"
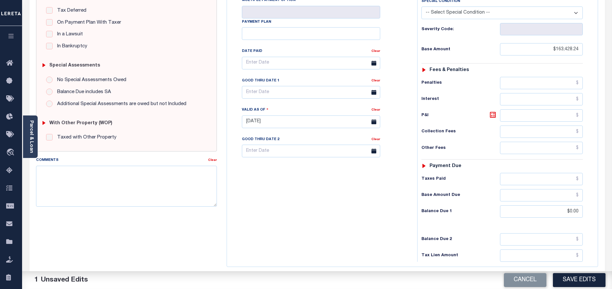
click at [553, 275] on div "Cancel Save Edits" at bounding box center [464, 280] width 295 height 18
click at [558, 278] on button "Save Edits" at bounding box center [579, 280] width 53 height 14
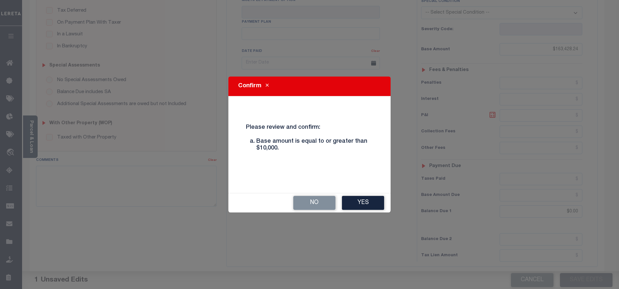
click at [363, 195] on div "No Yes" at bounding box center [310, 202] width 162 height 19
click at [364, 201] on button "Yes" at bounding box center [363, 203] width 42 height 14
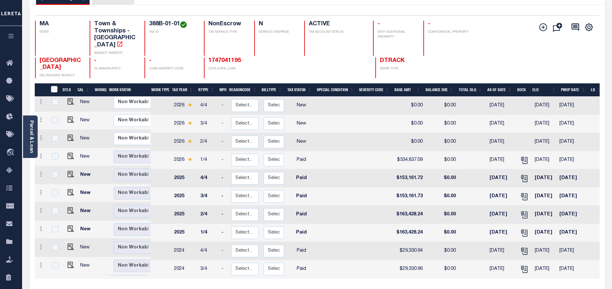
scroll to position [49, 0]
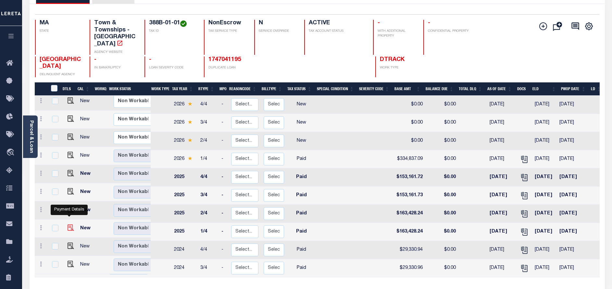
click at [68, 225] on img "" at bounding box center [71, 228] width 6 height 6
checkbox input "true"
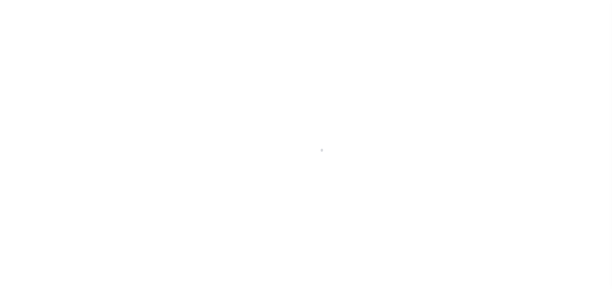
select select "PYD"
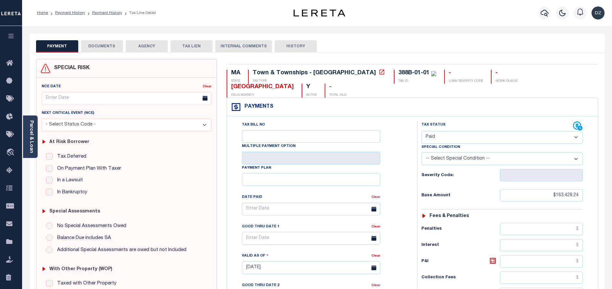
click at [97, 50] on button "DOCUMENTS" at bounding box center [102, 46] width 42 height 12
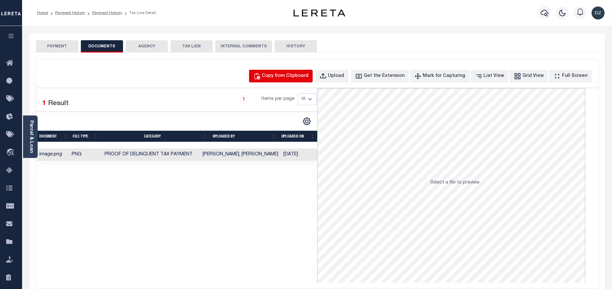
click at [292, 70] on button "Copy from Clipboard" at bounding box center [281, 76] width 64 height 13
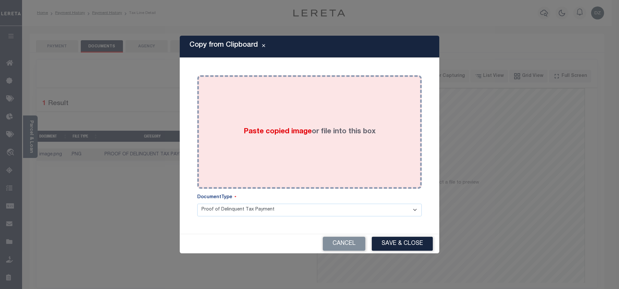
click at [297, 134] on div "Paste copied image or file into this box" at bounding box center [309, 132] width 215 height 104
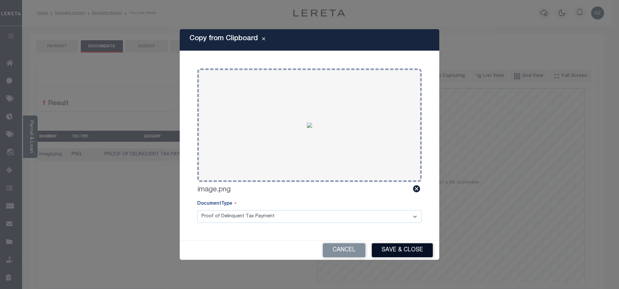
click at [410, 252] on button "Save & Close" at bounding box center [402, 250] width 61 height 14
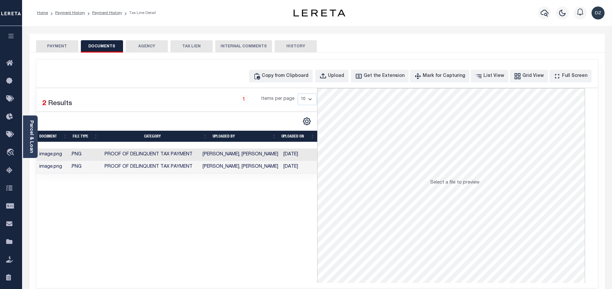
click at [53, 50] on button "PAYMENT" at bounding box center [57, 46] width 42 height 12
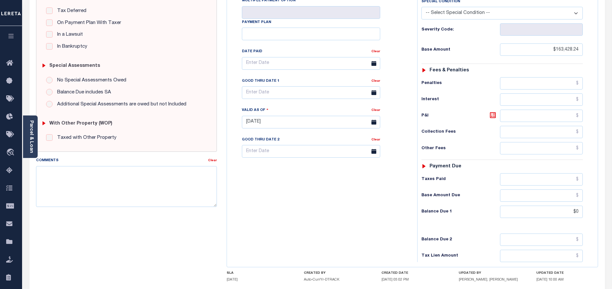
scroll to position [146, 0]
click at [579, 206] on input "$0" at bounding box center [541, 212] width 83 height 12
type input "$0.00"
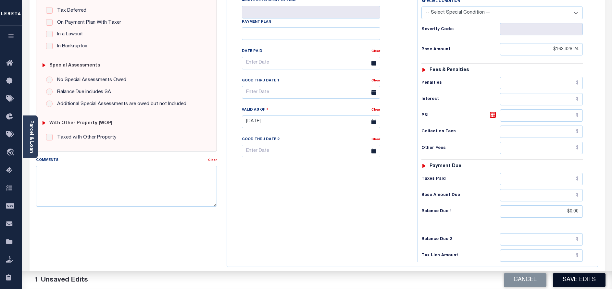
click at [573, 279] on button "Save Edits" at bounding box center [579, 280] width 53 height 14
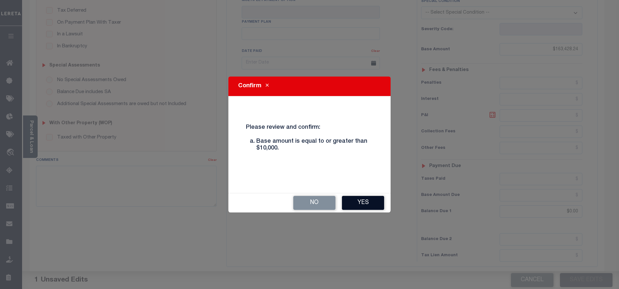
click at [359, 203] on button "Yes" at bounding box center [363, 203] width 42 height 14
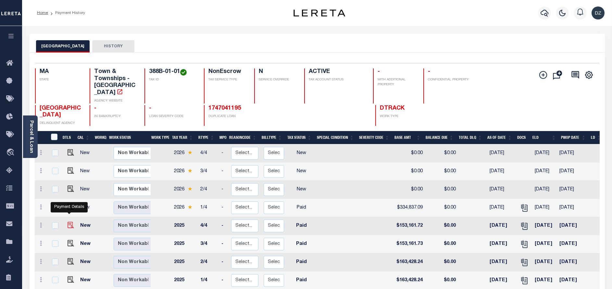
click at [68, 222] on img "" at bounding box center [71, 225] width 6 height 6
checkbox input "true"
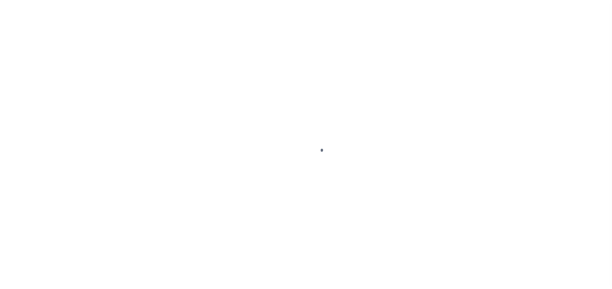
select select "PYD"
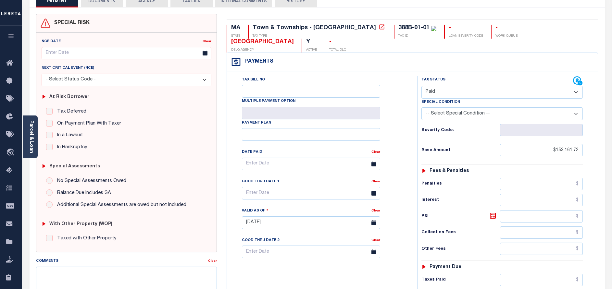
scroll to position [189, 0]
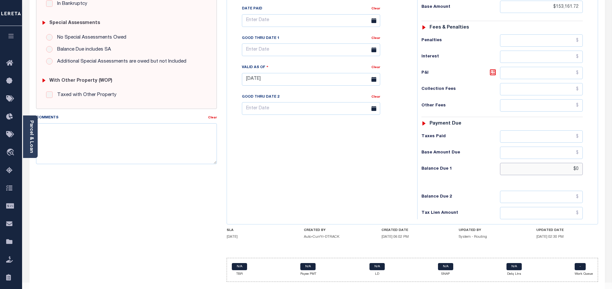
click at [576, 163] on input "$0" at bounding box center [541, 169] width 83 height 12
type input "$0.00"
type input "[DATE]"
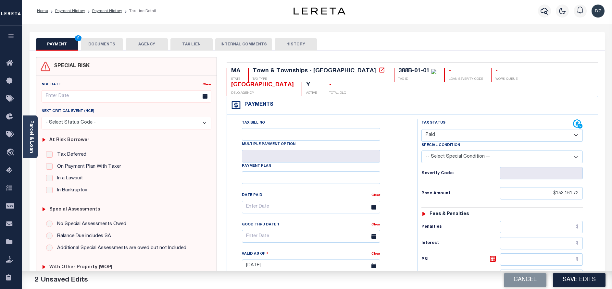
scroll to position [0, 0]
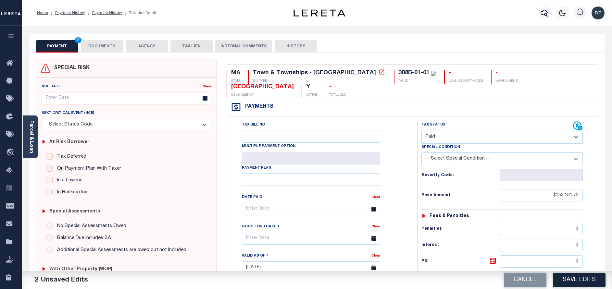
click at [91, 23] on div "Home Payment History Payment History Tax Line Detail Profile Sign out" at bounding box center [317, 13] width 590 height 26
click at [103, 46] on button "DOCUMENTS" at bounding box center [102, 46] width 42 height 12
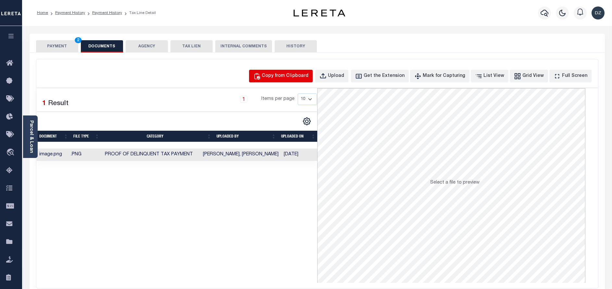
click at [267, 78] on button "Copy from Clipboard" at bounding box center [281, 76] width 64 height 13
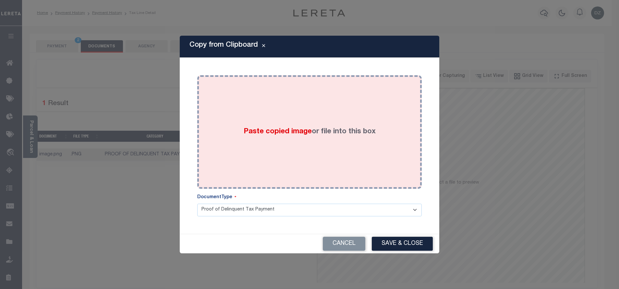
click at [277, 160] on div "Paste copied image or file into this box" at bounding box center [309, 132] width 215 height 104
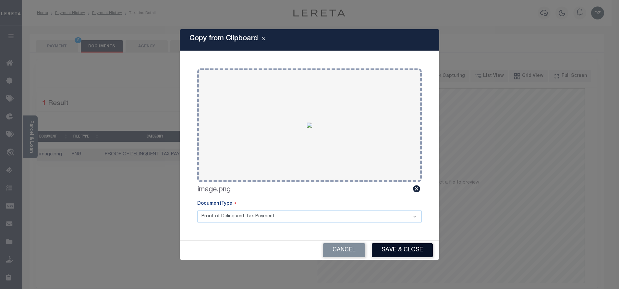
click at [402, 254] on button "Save & Close" at bounding box center [402, 250] width 61 height 14
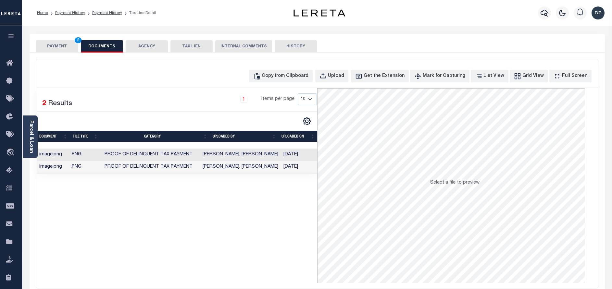
click at [51, 49] on button "PAYMENT 2" at bounding box center [57, 46] width 42 height 12
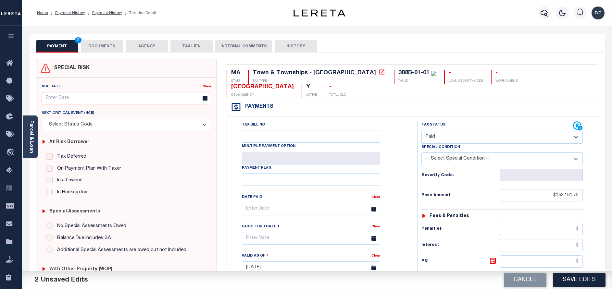
click at [573, 289] on div "Cancel Save Edits" at bounding box center [464, 280] width 295 height 18
click at [573, 282] on button "Save Edits" at bounding box center [579, 280] width 53 height 14
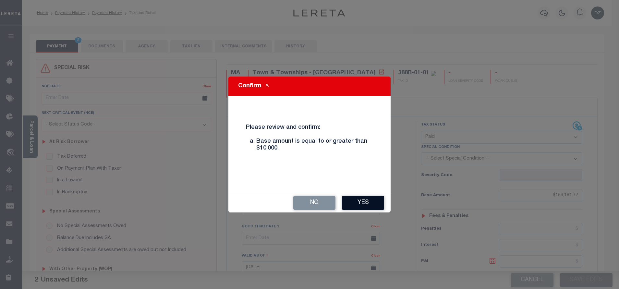
click at [366, 206] on button "Yes" at bounding box center [363, 203] width 42 height 14
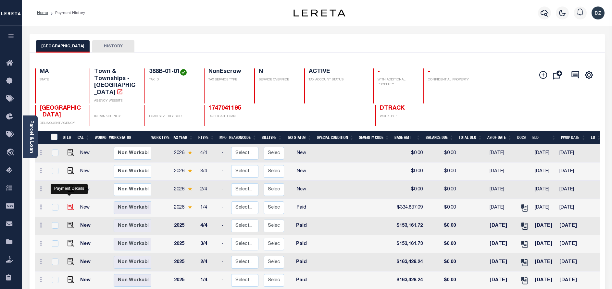
click at [70, 204] on img "" at bounding box center [71, 207] width 6 height 6
checkbox input "true"
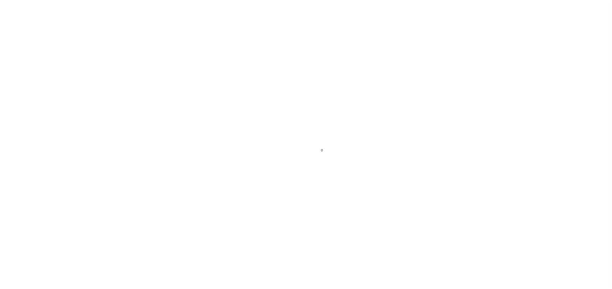
select select "PYD"
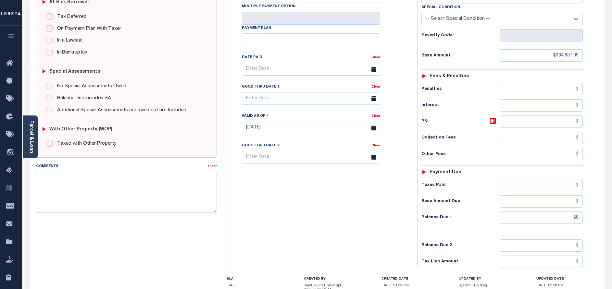
scroll to position [146, 0]
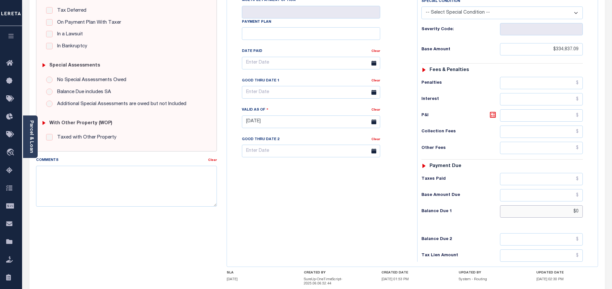
click at [577, 206] on input "$0" at bounding box center [541, 212] width 83 height 12
type input "$0.00"
type input "[DATE]"
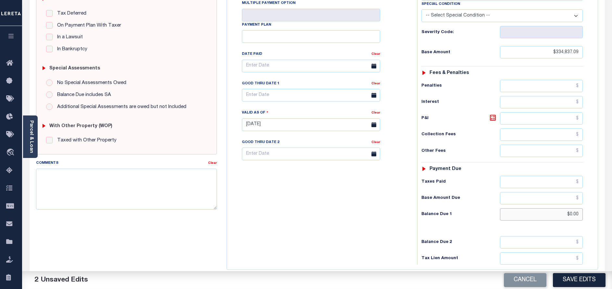
scroll to position [0, 0]
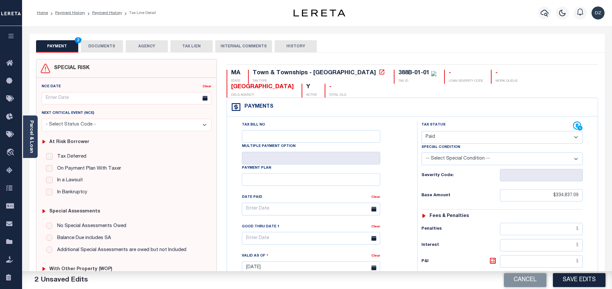
click at [103, 56] on div "SPECIAL RISK NCE Date Clear" at bounding box center [317, 269] width 575 height 433
click at [105, 49] on button "DOCUMENTS" at bounding box center [102, 46] width 42 height 12
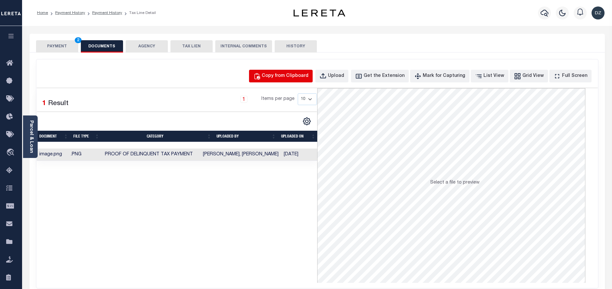
click at [282, 81] on button "Copy from Clipboard" at bounding box center [281, 76] width 64 height 13
select select "POP"
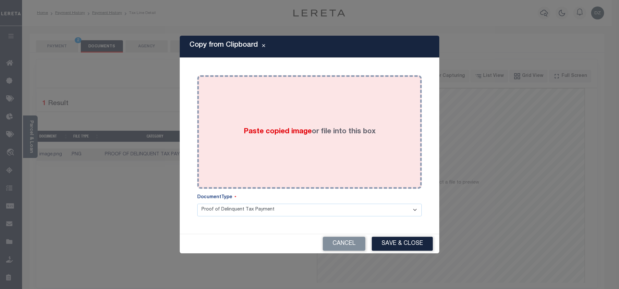
click at [282, 135] on div "Paste copied image or file into this box" at bounding box center [309, 132] width 215 height 104
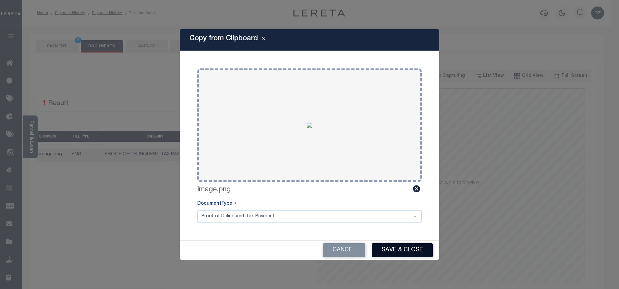
click at [404, 248] on button "Save & Close" at bounding box center [402, 250] width 61 height 14
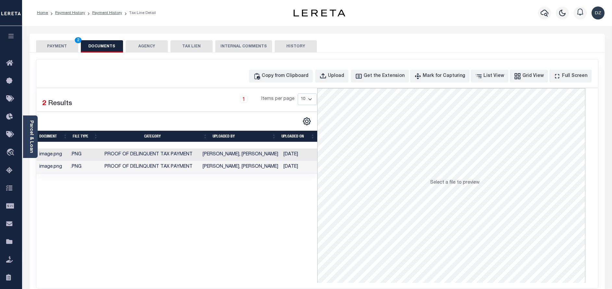
click at [59, 44] on button "PAYMENT 2" at bounding box center [57, 46] width 42 height 12
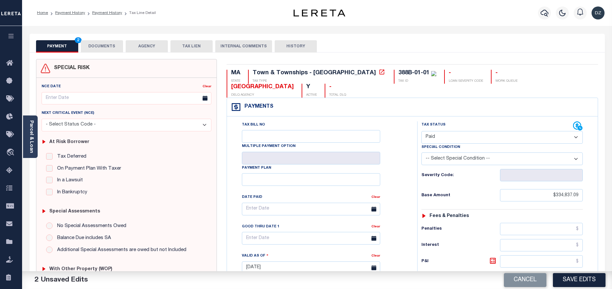
click at [581, 286] on button "Save Edits" at bounding box center [579, 280] width 53 height 14
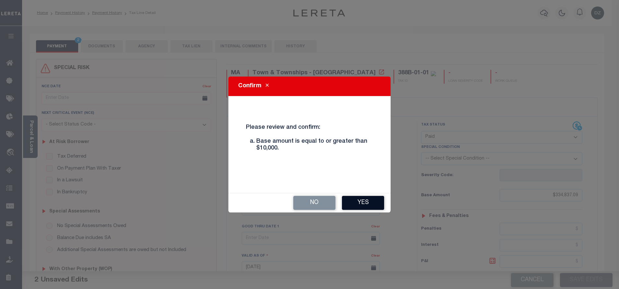
click at [353, 201] on button "Yes" at bounding box center [363, 203] width 42 height 14
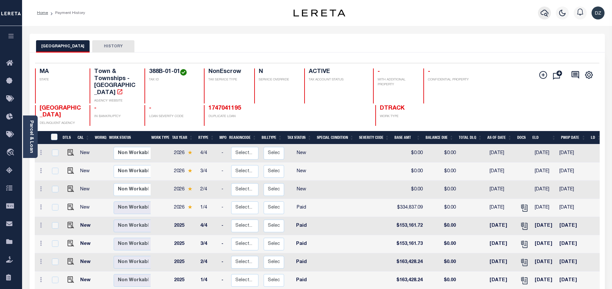
click at [544, 13] on icon "button" at bounding box center [545, 13] width 8 height 8
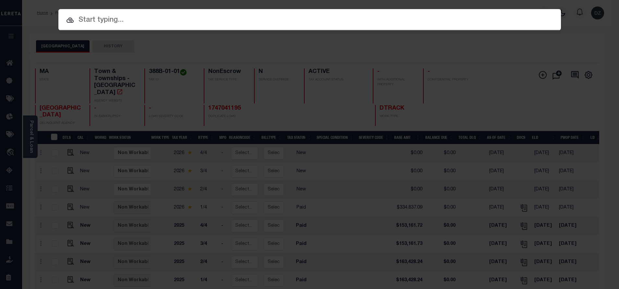
paste input "1680119570"
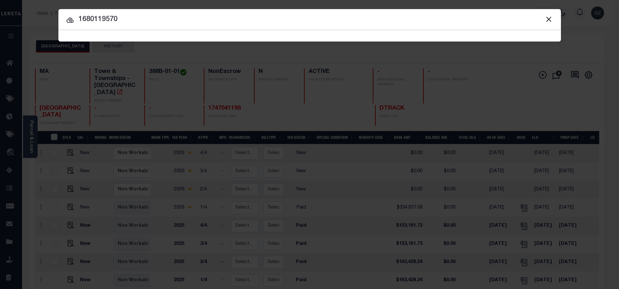
type input "1680119570"
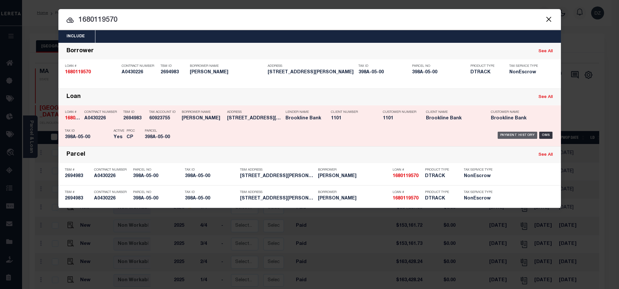
click at [522, 138] on div "Payment History" at bounding box center [518, 135] width 40 height 7
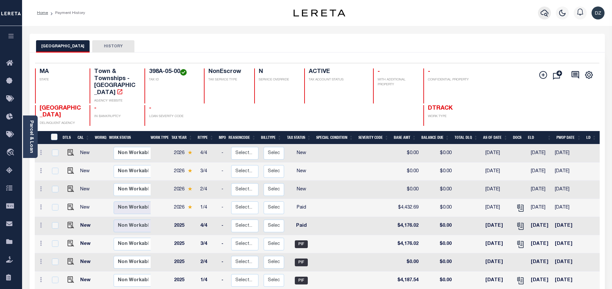
click at [541, 13] on icon "button" at bounding box center [545, 13] width 8 height 7
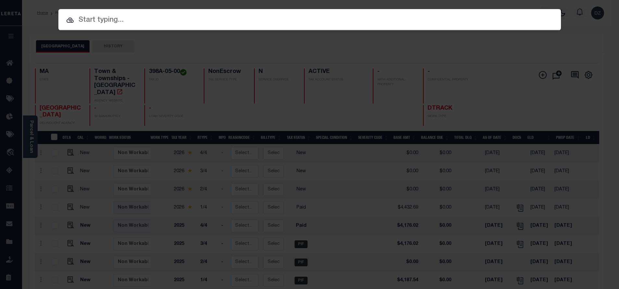
paste input "398A-05-00"
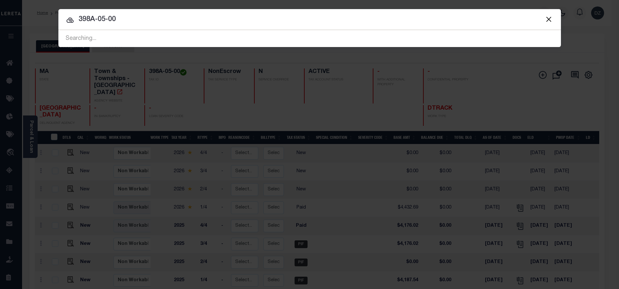
drag, startPoint x: 127, startPoint y: 15, endPoint x: 47, endPoint y: 25, distance: 80.2
click at [47, 25] on div "Include Loans TBM Customers Borrowers Payments (Lender Non-Disb) Payments (Lend…" at bounding box center [309, 144] width 619 height 289
paste input "168011957"
type input "1680119570"
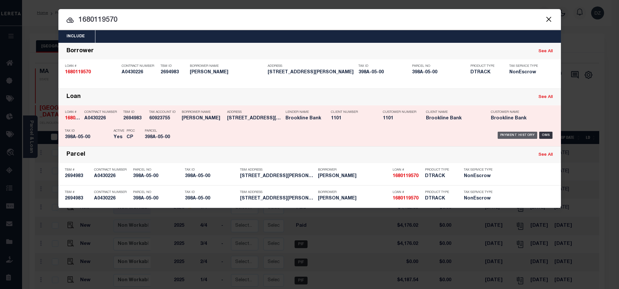
click at [512, 135] on div "Payment History" at bounding box center [518, 135] width 40 height 7
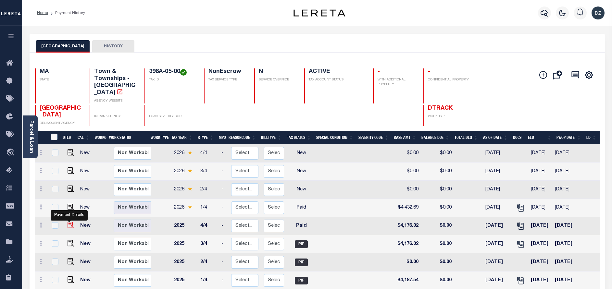
click at [68, 222] on img "" at bounding box center [71, 225] width 6 height 6
checkbox input "true"
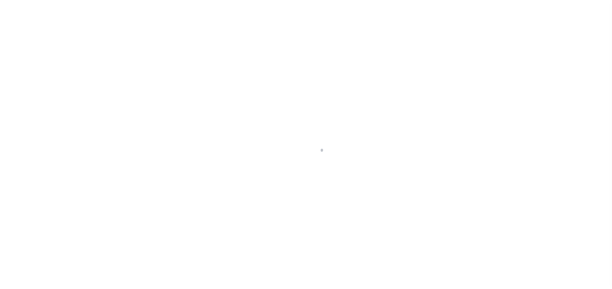
select select "PYD"
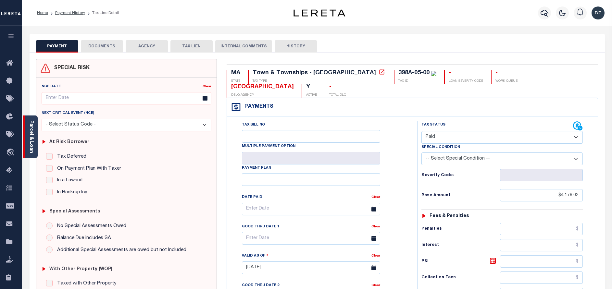
click at [30, 139] on link "Parcel & Loan" at bounding box center [31, 136] width 5 height 33
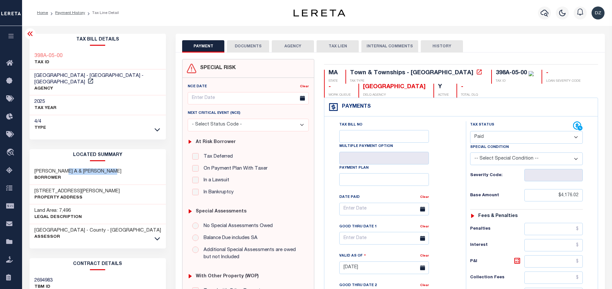
drag, startPoint x: 64, startPoint y: 163, endPoint x: 110, endPoint y: 168, distance: 46.4
click at [110, 168] on h3 "[PERSON_NAME] A & [PERSON_NAME]" at bounding box center [77, 171] width 87 height 6
copy h3 "JEFFREY A & DANA A"
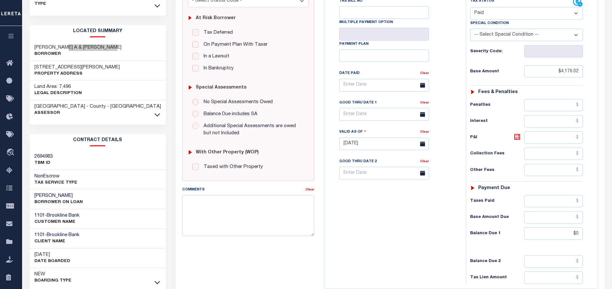
scroll to position [195, 0]
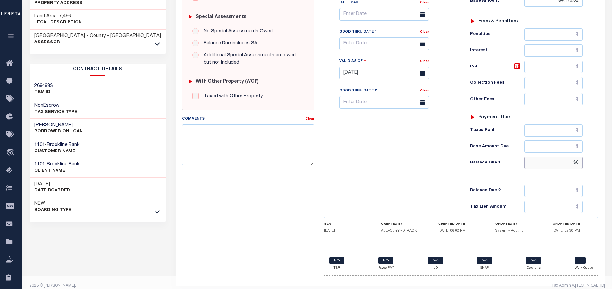
click at [580, 164] on input "$0" at bounding box center [553, 163] width 58 height 12
type input "$0.00"
type input "[DATE]"
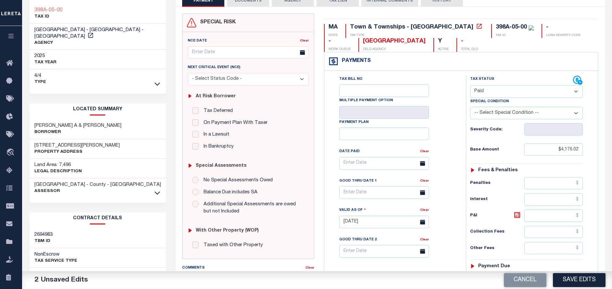
scroll to position [0, 0]
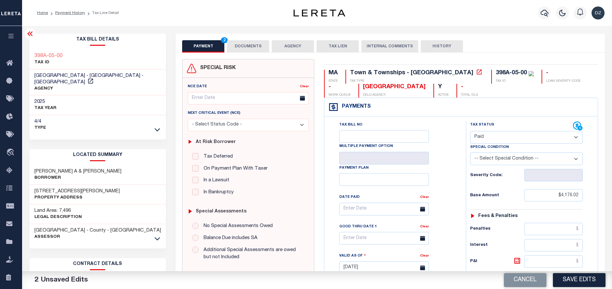
click at [243, 47] on button "DOCUMENTS" at bounding box center [248, 46] width 42 height 12
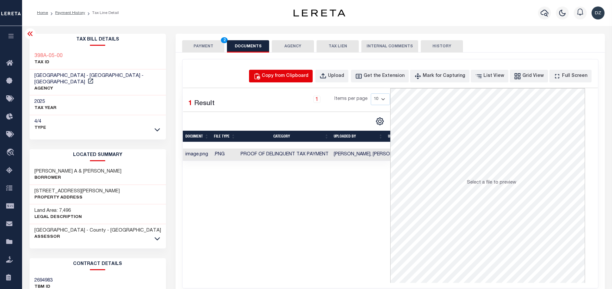
click at [293, 75] on div "Copy from Clipboard" at bounding box center [285, 76] width 47 height 7
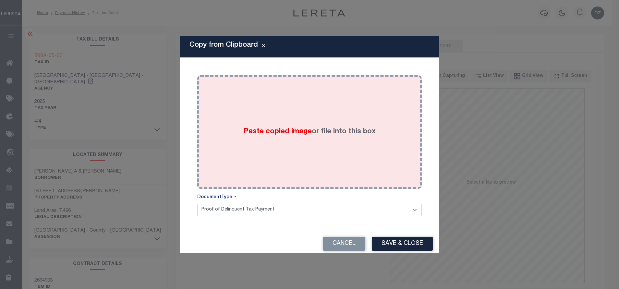
click at [313, 121] on div "Paste copied image or file into this box" at bounding box center [309, 132] width 215 height 104
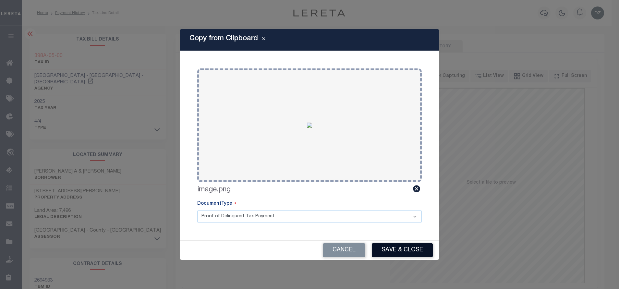
click at [388, 246] on button "Save & Close" at bounding box center [402, 250] width 61 height 14
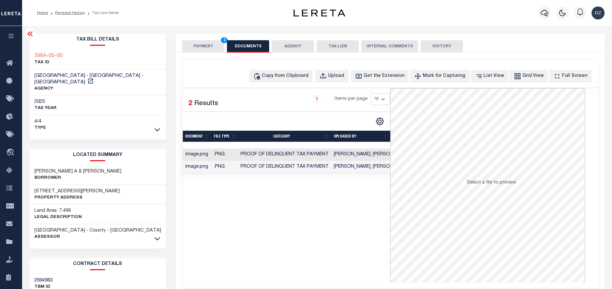
click at [194, 47] on button "PAYMENT 2" at bounding box center [203, 46] width 42 height 12
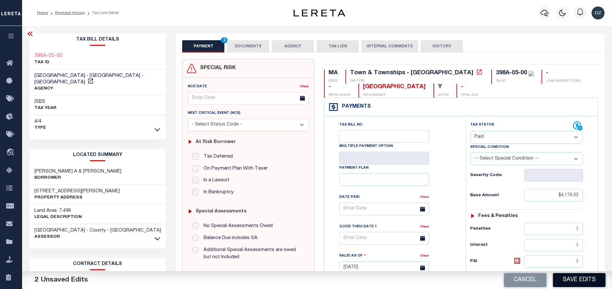
click at [571, 283] on button "Save Edits" at bounding box center [579, 280] width 53 height 14
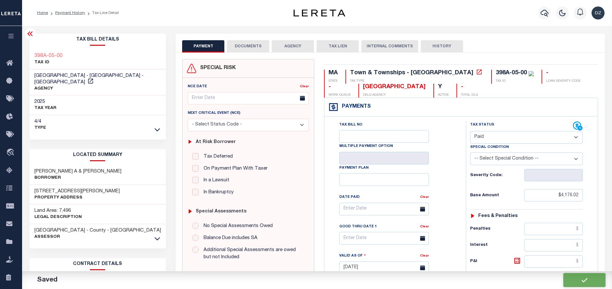
checkbox input "false"
type input "$4,176.02"
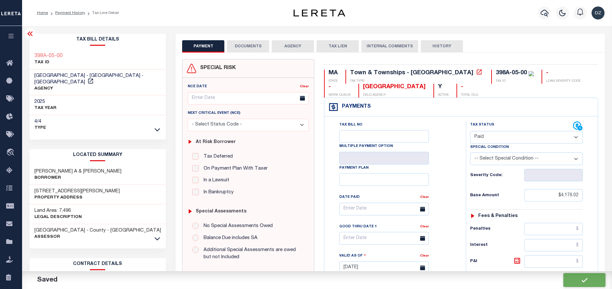
type input "$0"
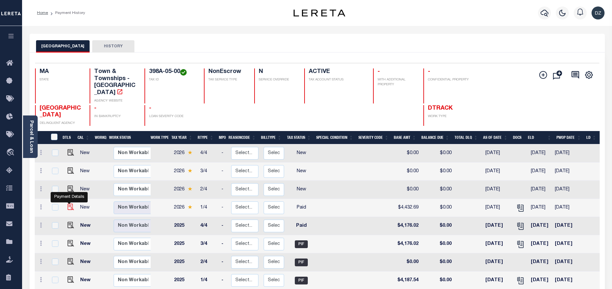
click at [69, 204] on img "" at bounding box center [71, 207] width 6 height 6
checkbox input "true"
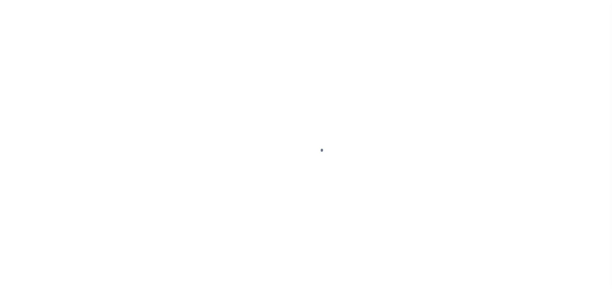
select select "PYD"
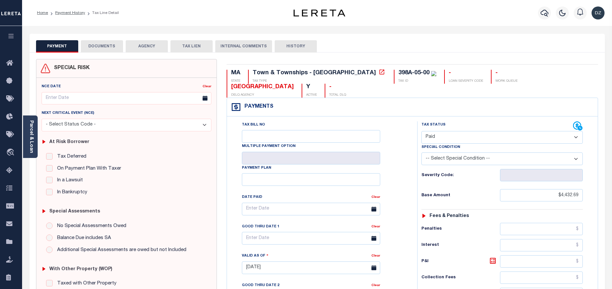
click at [107, 48] on button "DOCUMENTS" at bounding box center [102, 46] width 42 height 12
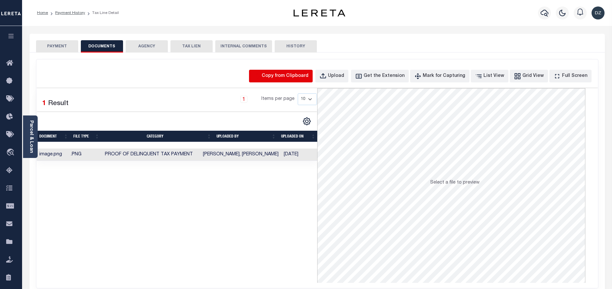
click at [260, 77] on icon "button" at bounding box center [257, 76] width 6 height 6
select select "POP"
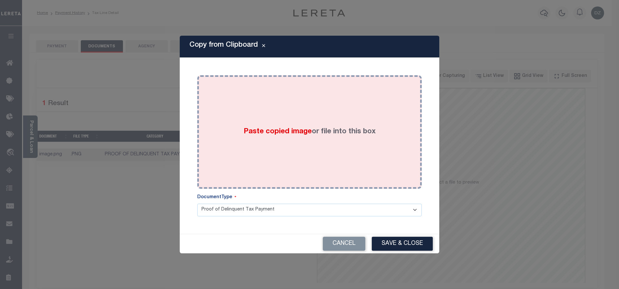
click at [297, 146] on div "Paste copied image or file into this box" at bounding box center [309, 132] width 215 height 104
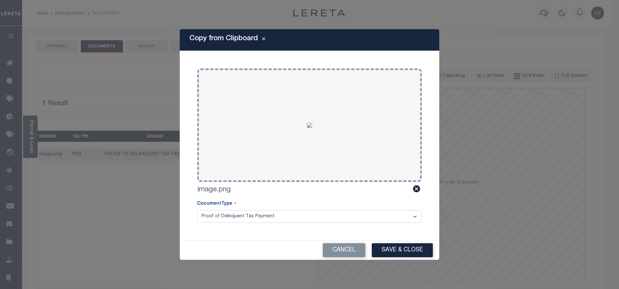
drag, startPoint x: 395, startPoint y: 248, endPoint x: 373, endPoint y: 238, distance: 24.6
click at [395, 248] on button "Save & Close" at bounding box center [402, 250] width 61 height 14
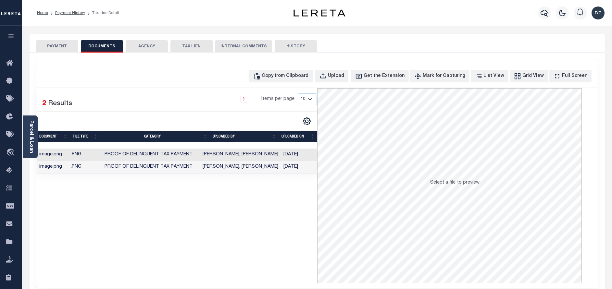
click at [57, 50] on button "PAYMENT" at bounding box center [57, 46] width 42 height 12
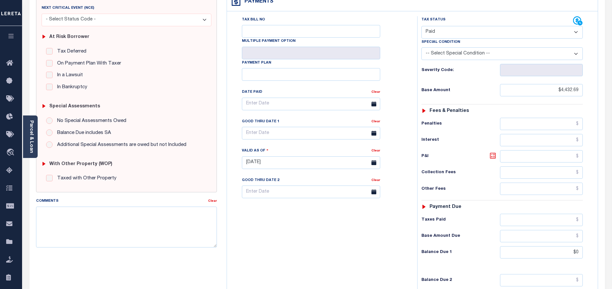
scroll to position [146, 0]
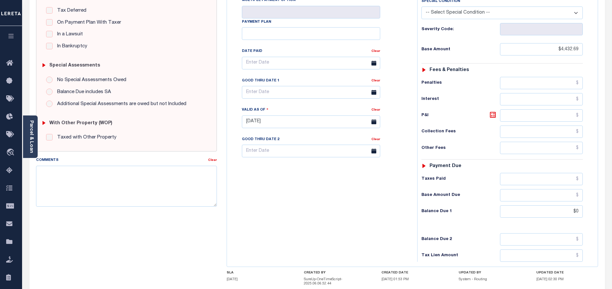
click at [582, 198] on div "Tax Status Status - Select Status Code -" at bounding box center [504, 118] width 174 height 287
click at [581, 206] on input "$0" at bounding box center [541, 212] width 83 height 12
type input "$0.00"
type input "[DATE]"
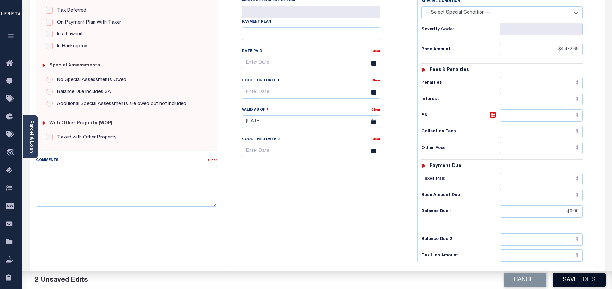
click at [572, 275] on button "Save Edits" at bounding box center [579, 280] width 53 height 14
checkbox input "false"
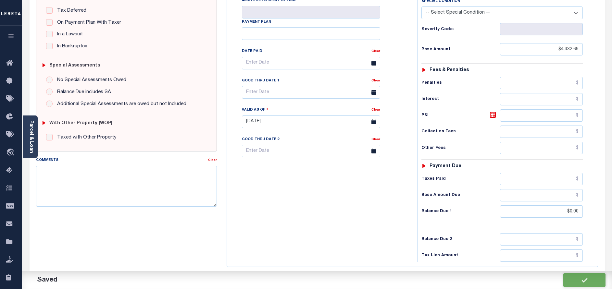
type input "$4,432.69"
type input "$0"
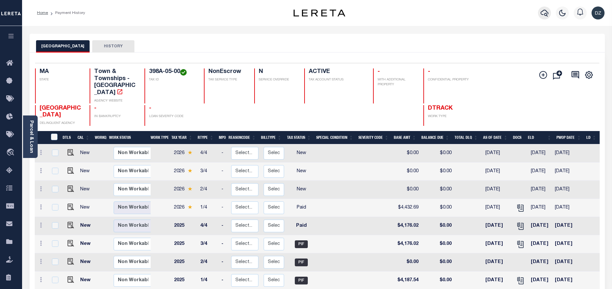
click at [546, 17] on icon "button" at bounding box center [545, 13] width 8 height 8
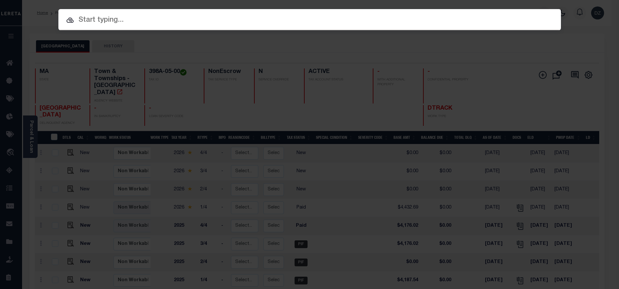
paste input "993238796"
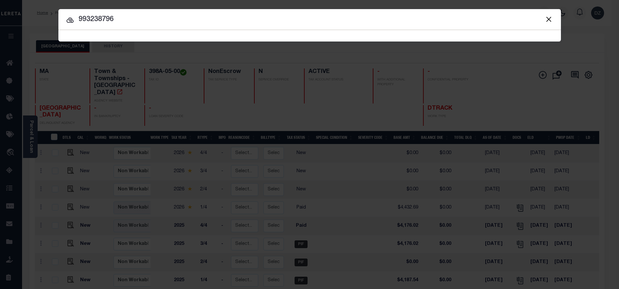
type input "993238796"
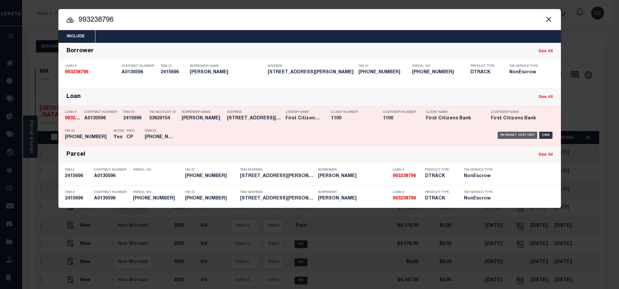
click at [522, 134] on div "Payment History" at bounding box center [518, 135] width 40 height 7
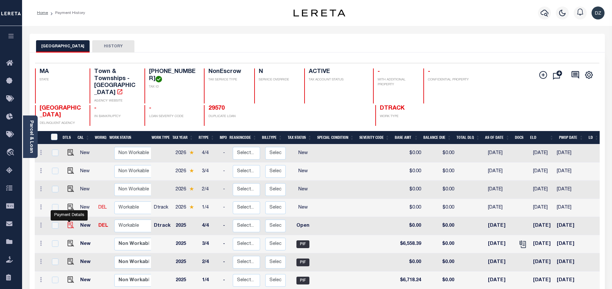
click at [69, 222] on img "" at bounding box center [71, 225] width 6 height 6
checkbox input "true"
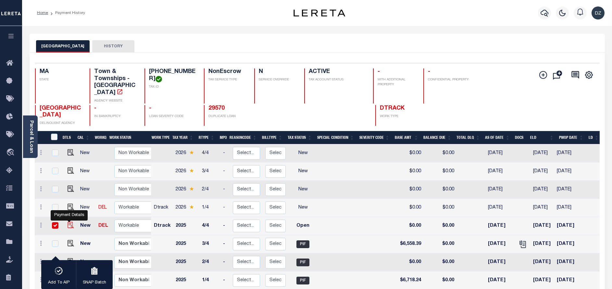
click at [68, 222] on img "" at bounding box center [71, 225] width 6 height 6
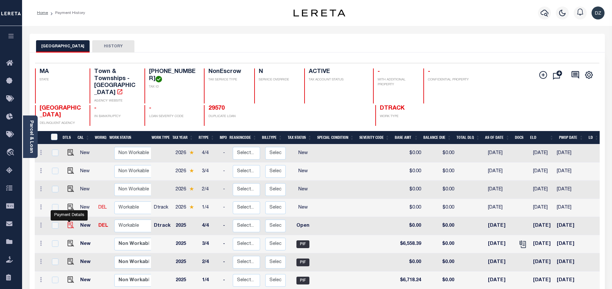
checkbox input "false"
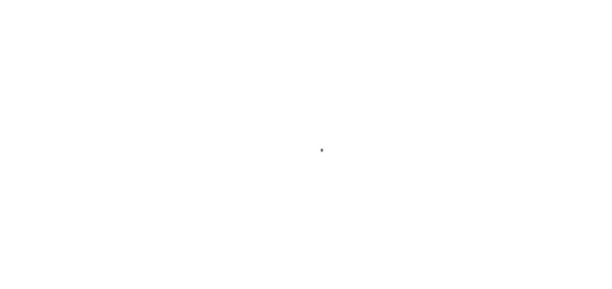
select select "OP2"
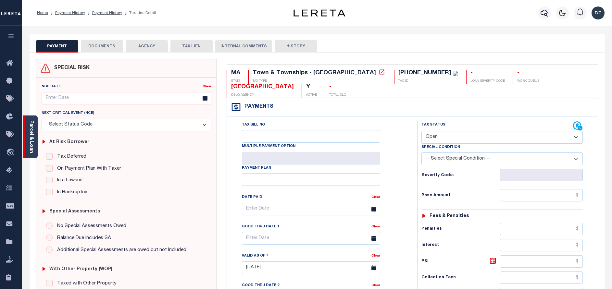
click at [30, 142] on link "Parcel & Loan" at bounding box center [31, 136] width 5 height 33
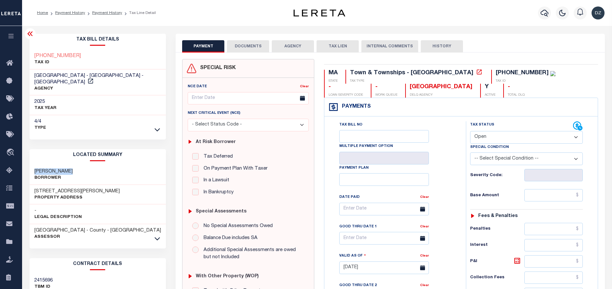
drag, startPoint x: 76, startPoint y: 167, endPoint x: 32, endPoint y: 166, distance: 43.2
click at [32, 166] on div "[PERSON_NAME]" at bounding box center [98, 175] width 137 height 20
copy h3 "[PERSON_NAME]"
click at [68, 175] on p "Borrower" at bounding box center [53, 178] width 38 height 6
drag, startPoint x: 33, startPoint y: 163, endPoint x: 52, endPoint y: 164, distance: 19.2
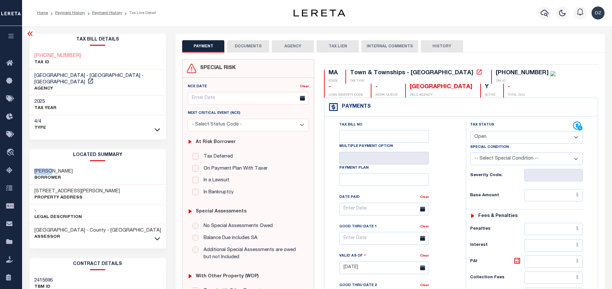
click at [52, 165] on div "[PERSON_NAME]" at bounding box center [98, 175] width 137 height 20
copy h3 "[PERSON_NAME]"
drag, startPoint x: 78, startPoint y: 185, endPoint x: 31, endPoint y: 186, distance: 46.1
click at [31, 186] on div "[STREET_ADDRESS][PERSON_NAME] Property Address" at bounding box center [98, 195] width 137 height 20
copy h3 "[STREET_ADDRESS][PERSON_NAME]"
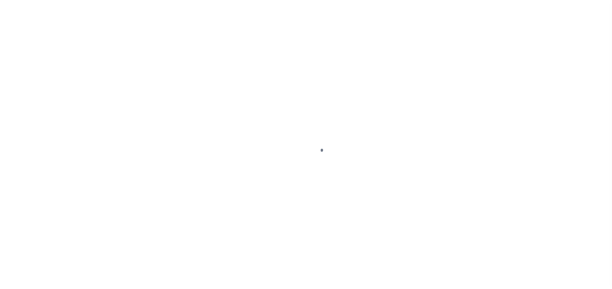
select select "OP2"
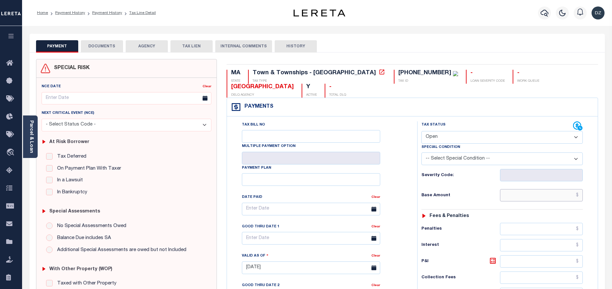
click at [519, 189] on input "text" at bounding box center [541, 195] width 83 height 12
paste input "6,558.39"
type input "$6,558.39"
type input "[DATE]"
click at [466, 131] on select "- Select Status Code - Open Due/Unpaid Paid Incomplete No Tax Due Internal Refu…" at bounding box center [501, 137] width 161 height 13
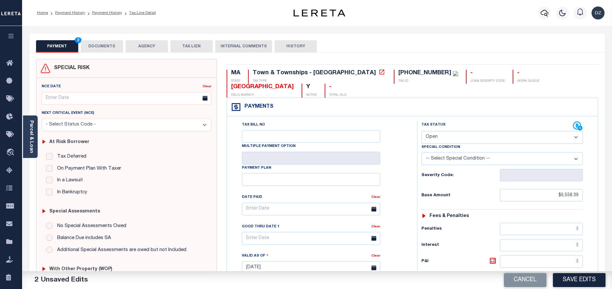
select select "PYD"
click at [421, 131] on select "- Select Status Code - Open Due/Unpaid Paid Incomplete No Tax Due Internal Refu…" at bounding box center [501, 137] width 161 height 13
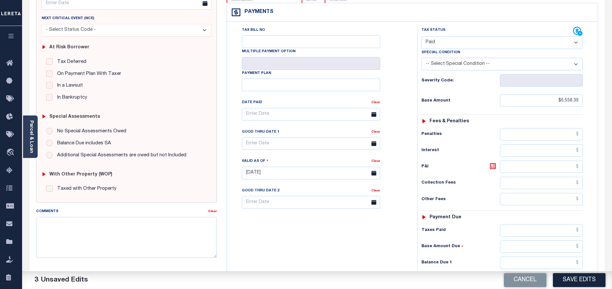
scroll to position [146, 0]
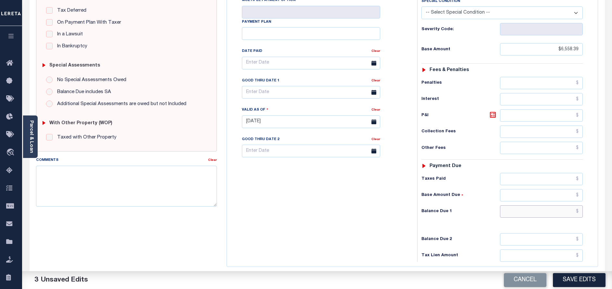
click at [539, 206] on input "text" at bounding box center [541, 212] width 83 height 12
type input "$0.00"
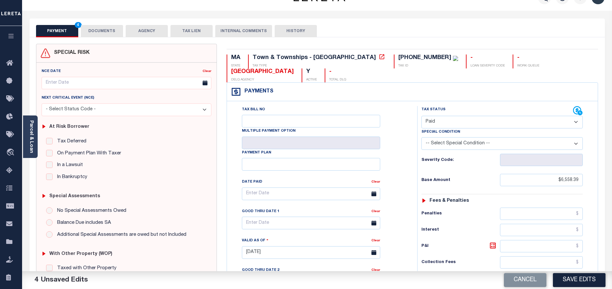
scroll to position [0, 0]
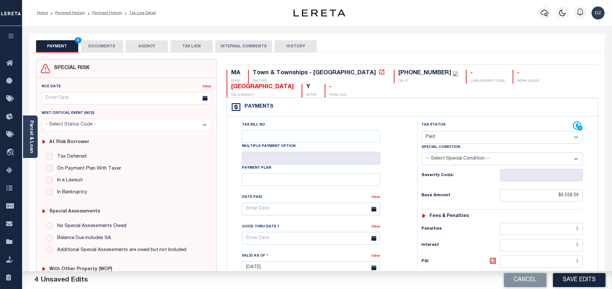
click at [108, 36] on div "PAYMENT 4 DOCUMENTS AGENCY DELINQUENT PAYEE TAX LIEN" at bounding box center [317, 43] width 575 height 19
click at [98, 41] on button "DOCUMENTS" at bounding box center [102, 46] width 42 height 12
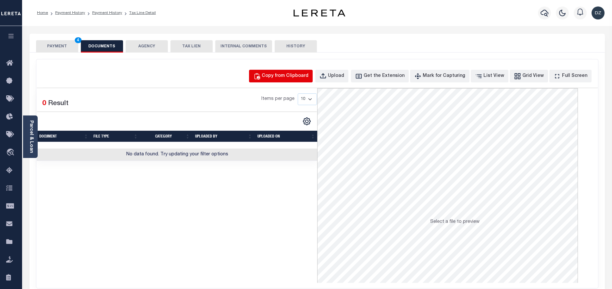
click at [293, 74] on div "Copy from Clipboard" at bounding box center [285, 76] width 47 height 7
select select "POP"
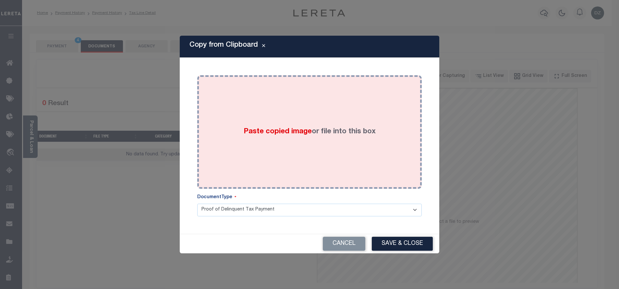
click at [322, 141] on div "Paste copied image or file into this box" at bounding box center [309, 132] width 215 height 104
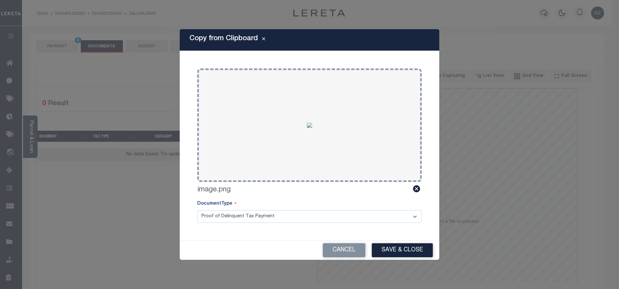
click at [403, 243] on div "Cancel Save & Close" at bounding box center [310, 250] width 260 height 19
click at [403, 247] on button "Save & Close" at bounding box center [402, 250] width 61 height 14
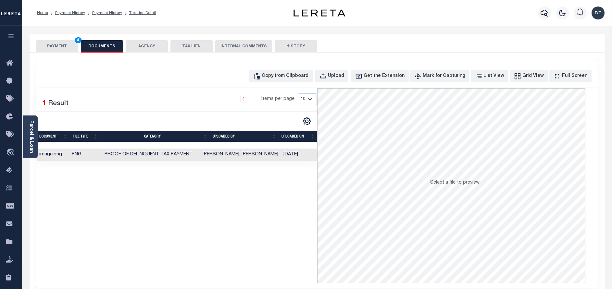
click at [52, 51] on button "PAYMENT 4" at bounding box center [57, 46] width 42 height 12
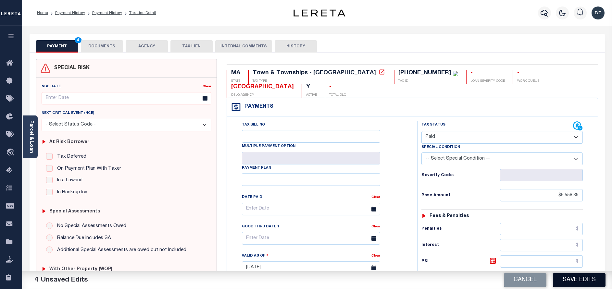
click at [571, 277] on button "Save Edits" at bounding box center [579, 280] width 53 height 14
checkbox input "false"
type input "$6,558.39"
type input "$0"
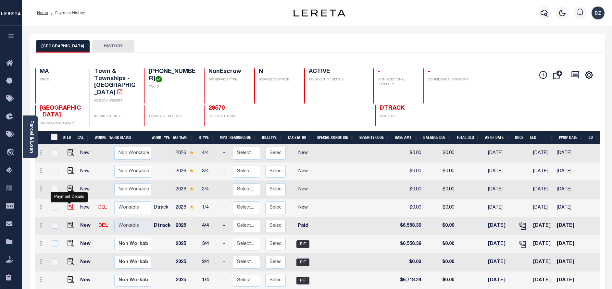
click at [68, 204] on img "" at bounding box center [71, 207] width 6 height 6
checkbox input "true"
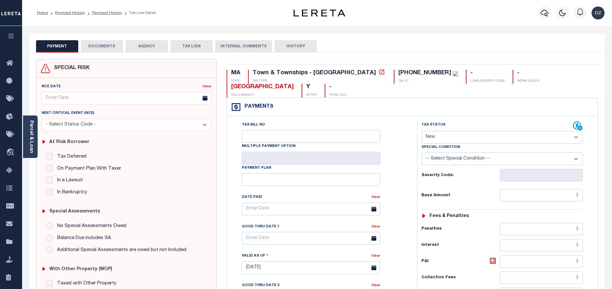
click at [428, 131] on select "- Select Status Code - Open Due/Unpaid Paid Incomplete No Tax Due Internal Refu…" at bounding box center [501, 137] width 161 height 13
select select "PYD"
click at [421, 131] on select "- Select Status Code - Open Due/Unpaid Paid Incomplete No Tax Due Internal Refu…" at bounding box center [501, 137] width 161 height 13
type input "[DATE]"
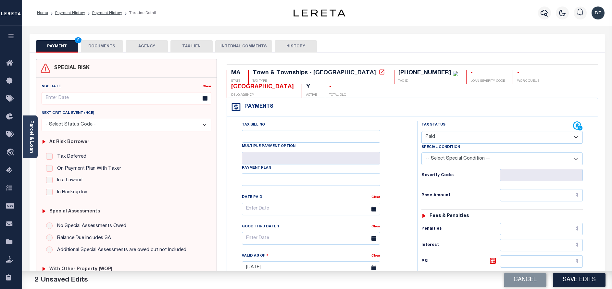
click at [113, 44] on button "DOCUMENTS" at bounding box center [102, 46] width 42 height 12
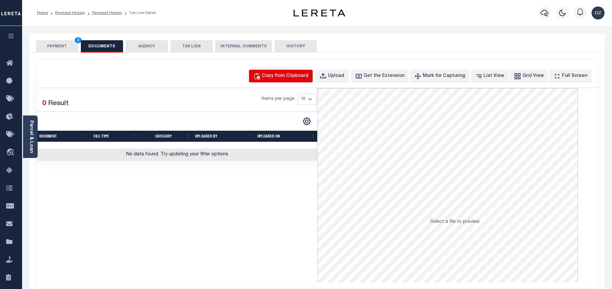
click at [282, 80] on button "Copy from Clipboard" at bounding box center [281, 76] width 64 height 13
select select "POP"
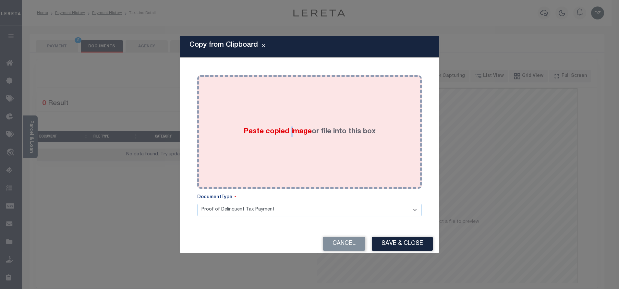
click at [291, 123] on div "Paste copied image or file into this box" at bounding box center [309, 132] width 215 height 104
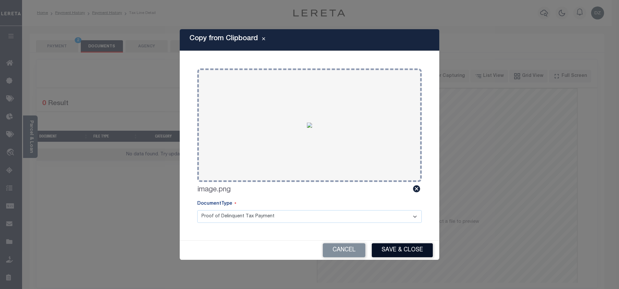
click at [386, 247] on button "Save & Close" at bounding box center [402, 250] width 61 height 14
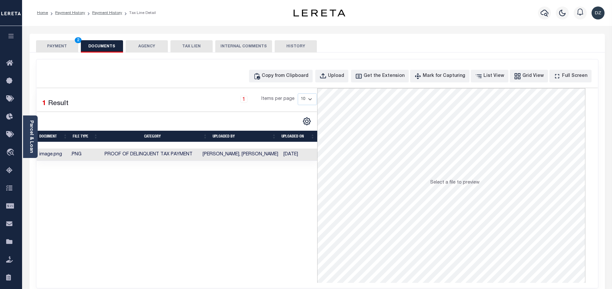
click at [57, 49] on button "PAYMENT 2" at bounding box center [57, 46] width 42 height 12
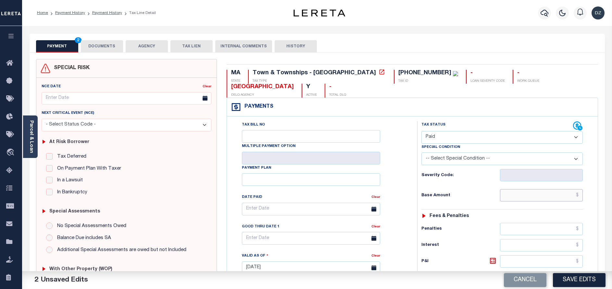
click at [535, 189] on input "text" at bounding box center [541, 195] width 83 height 12
paste input "7,036.62"
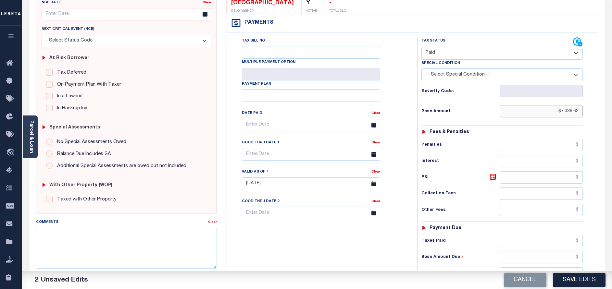
scroll to position [97, 0]
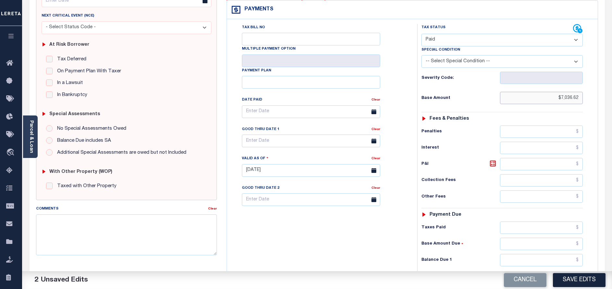
type input "$7,036.62"
click at [576, 254] on input "text" at bounding box center [541, 260] width 83 height 12
type input "$0.00"
click at [580, 279] on button "Save Edits" at bounding box center [579, 280] width 53 height 14
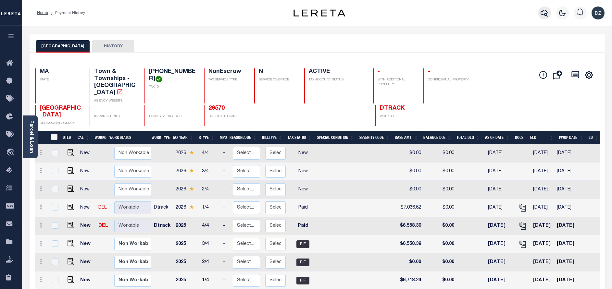
click at [542, 12] on icon "button" at bounding box center [545, 13] width 8 height 8
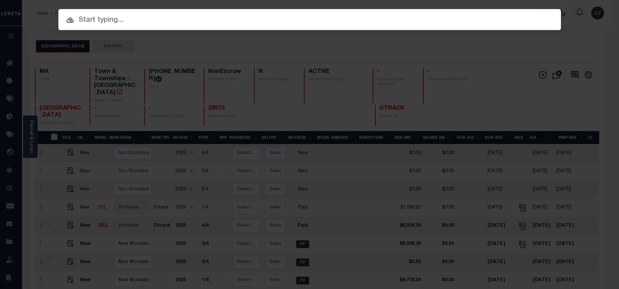
paste input "1680126050"
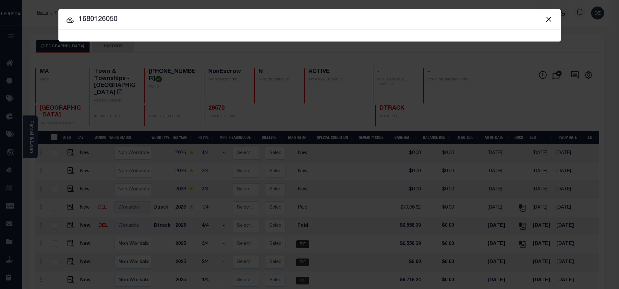
type input "1680126050"
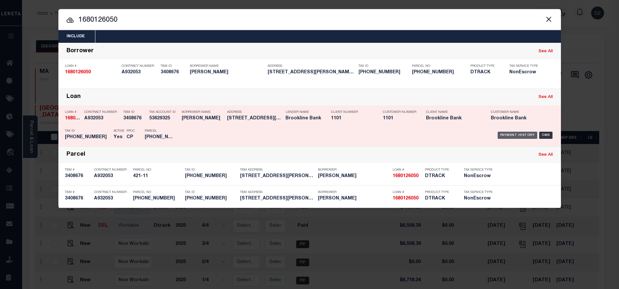
click at [516, 135] on div "Payment History" at bounding box center [518, 135] width 40 height 7
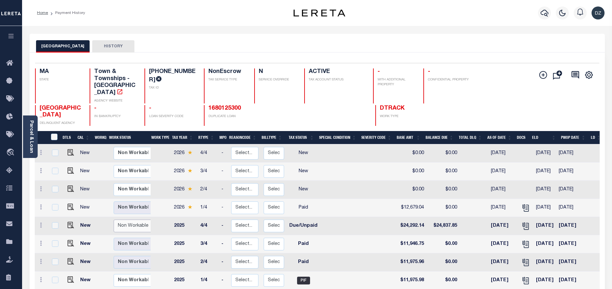
click at [131, 220] on select "Non Workable Workable" at bounding box center [133, 226] width 39 height 13
checkbox input "true"
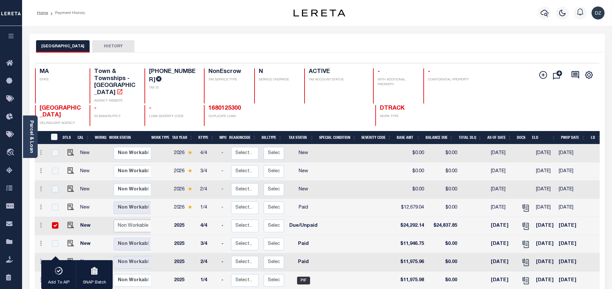
select select "false"
click at [114, 220] on select "Non Workable Workable" at bounding box center [133, 226] width 39 height 13
checkbox input "false"
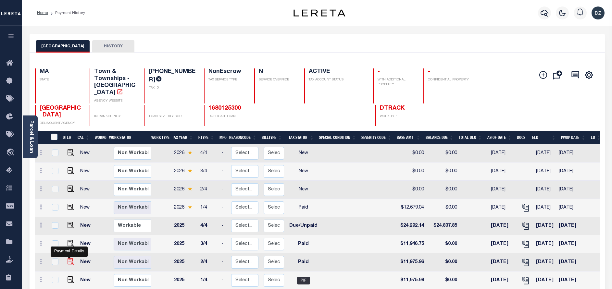
click at [69, 258] on img "" at bounding box center [71, 261] width 6 height 6
checkbox input "true"
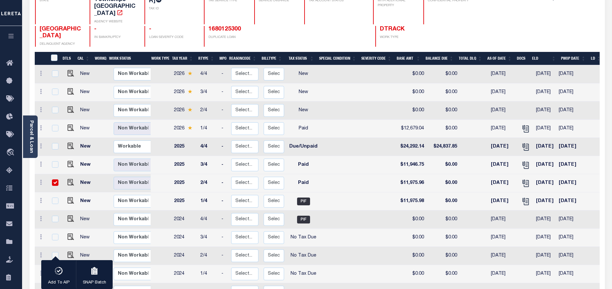
scroll to position [97, 0]
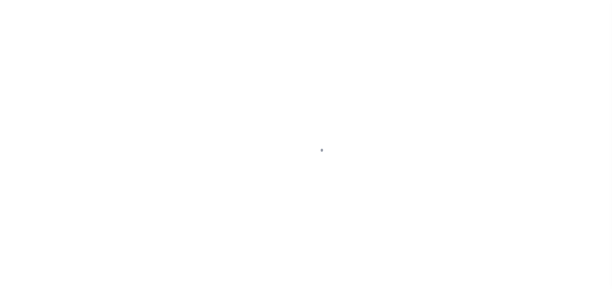
select select "PYD"
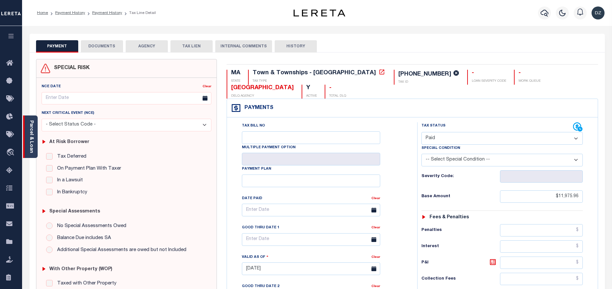
click at [32, 139] on link "Parcel & Loan" at bounding box center [31, 136] width 5 height 33
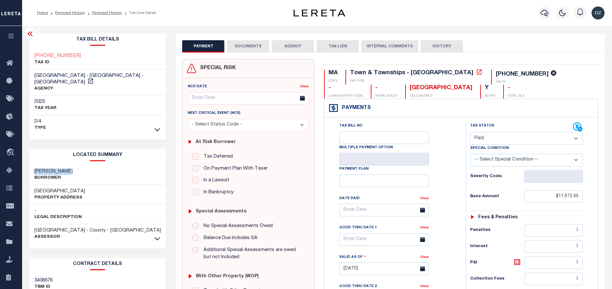
drag, startPoint x: 60, startPoint y: 166, endPoint x: 24, endPoint y: 164, distance: 36.4
click at [24, 164] on div "Parcel & Loan Tax Bill Details [PHONE_NUMBER]" at bounding box center [317, 259] width 590 height 466
copy h3 "[PERSON_NAME]"
drag, startPoint x: 71, startPoint y: 184, endPoint x: 32, endPoint y: 183, distance: 38.6
click at [32, 185] on div "[STREET_ADDRESS] Property Address" at bounding box center [98, 195] width 137 height 20
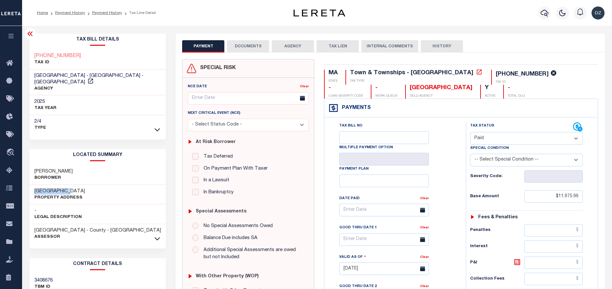
copy h3 "[GEOGRAPHIC_DATA]"
click at [241, 53] on div "SPECIAL RISK NCE Date Clear" at bounding box center [390, 268] width 429 height 430
click at [236, 44] on button "DOCUMENTS" at bounding box center [248, 46] width 42 height 12
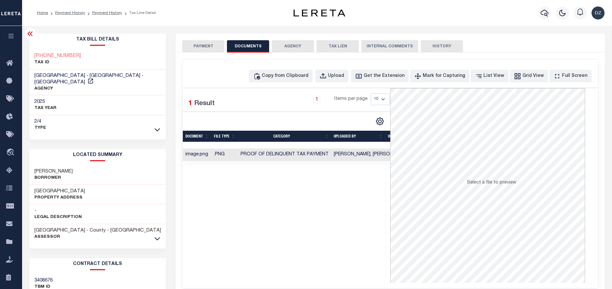
click at [246, 158] on td "Proof of Delinquent Tax Payment" at bounding box center [284, 155] width 93 height 13
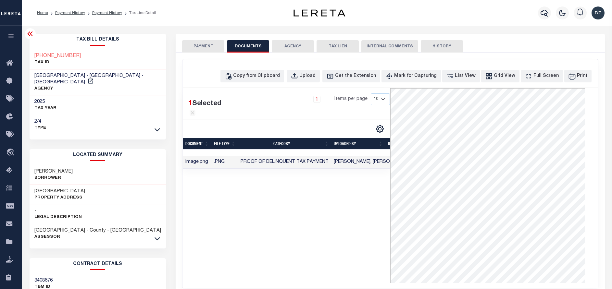
click at [211, 46] on button "PAYMENT" at bounding box center [203, 46] width 42 height 12
